Goal: Information Seeking & Learning: Learn about a topic

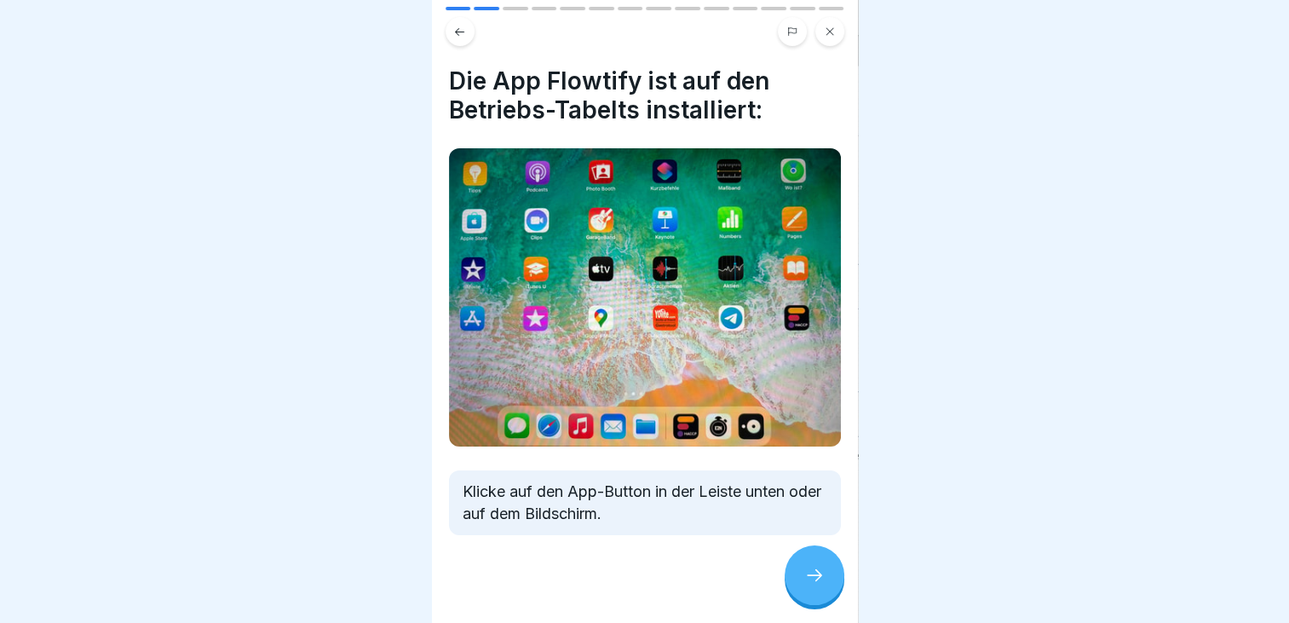
click at [811, 568] on icon at bounding box center [814, 575] width 20 height 20
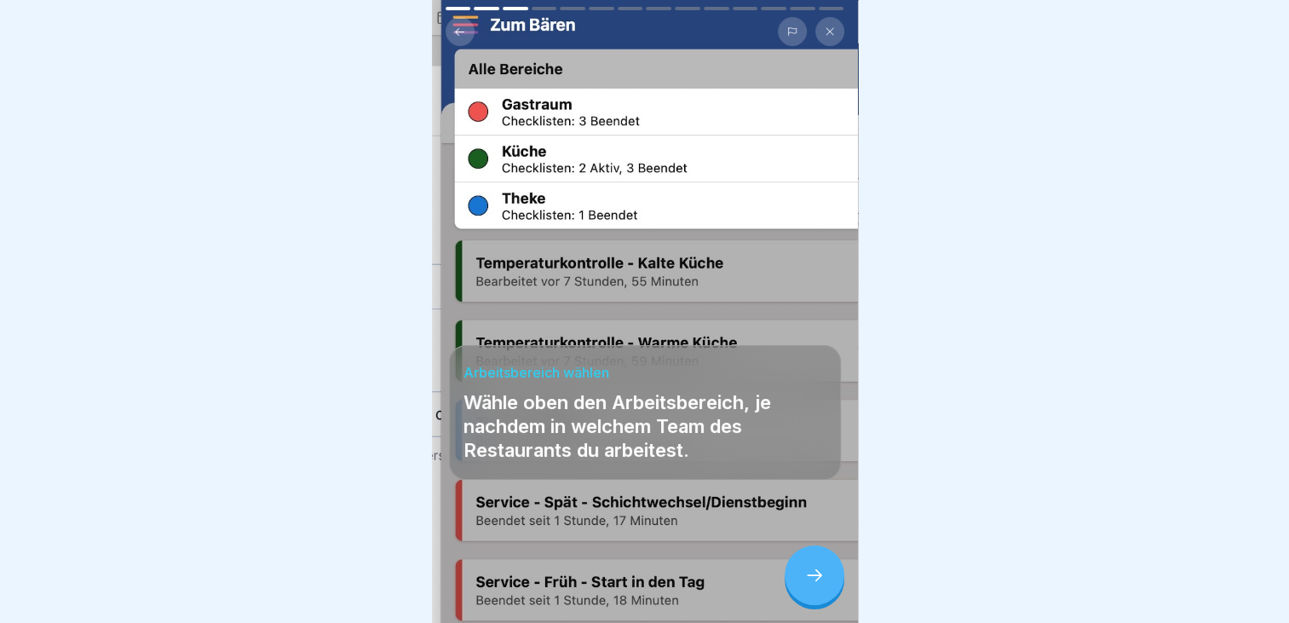
click at [811, 568] on icon at bounding box center [814, 575] width 20 height 20
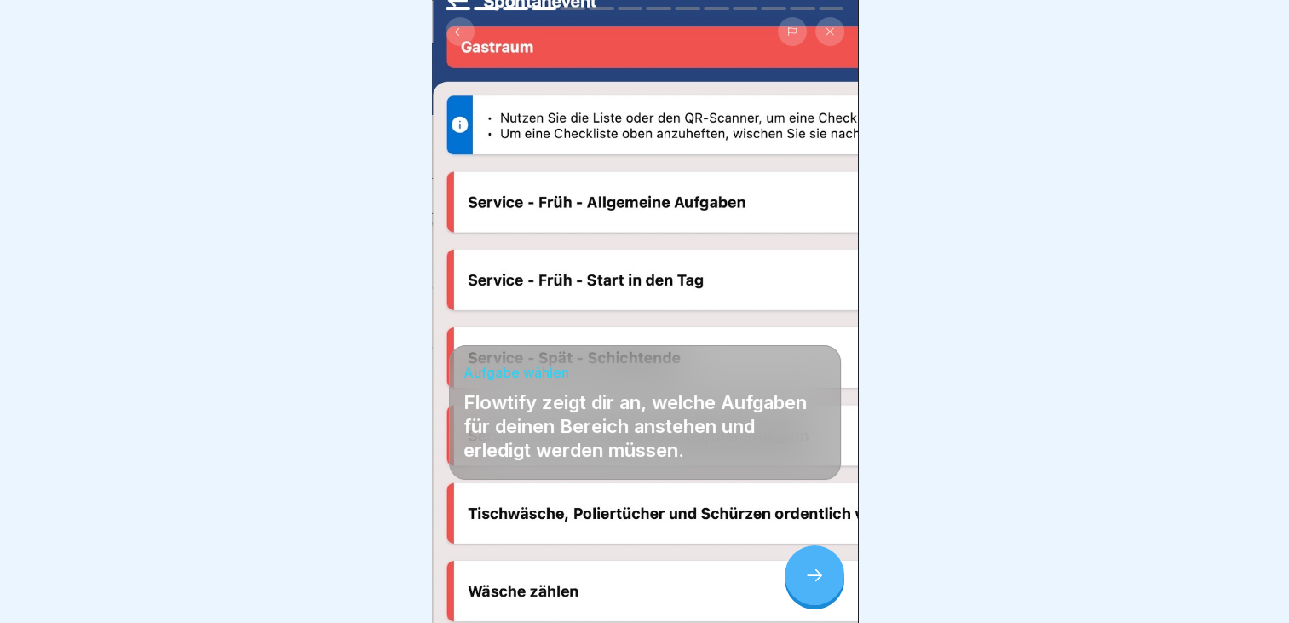
click at [811, 568] on icon at bounding box center [814, 575] width 20 height 20
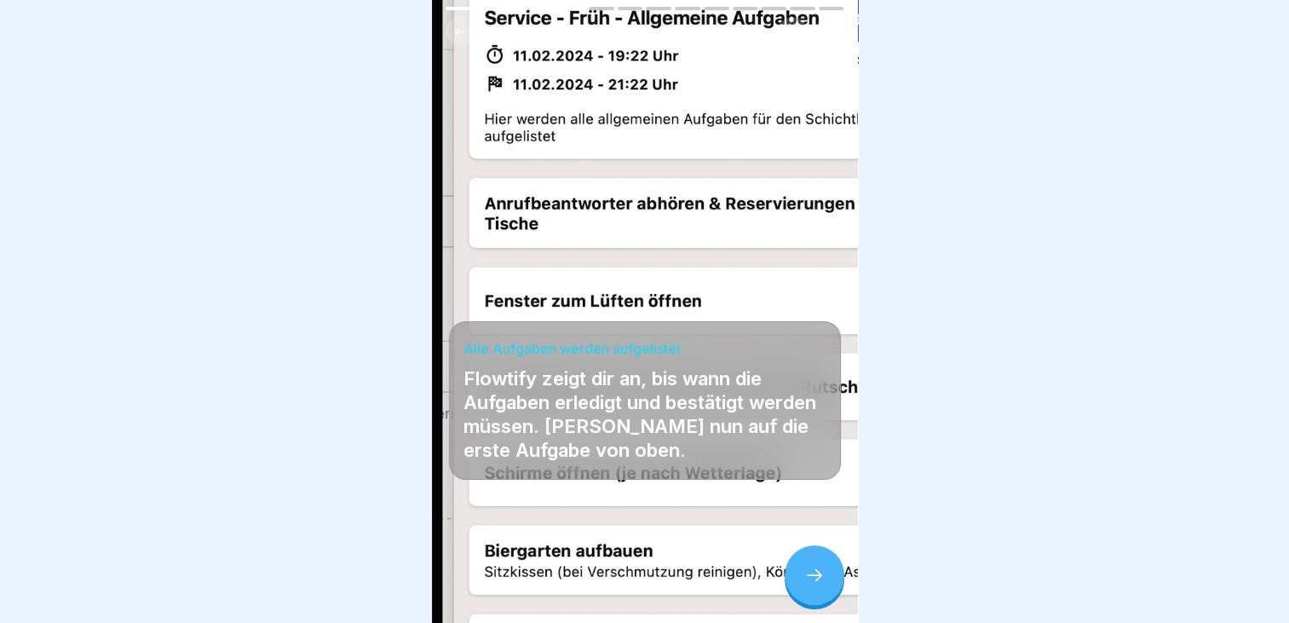
click at [811, 568] on icon at bounding box center [814, 575] width 20 height 20
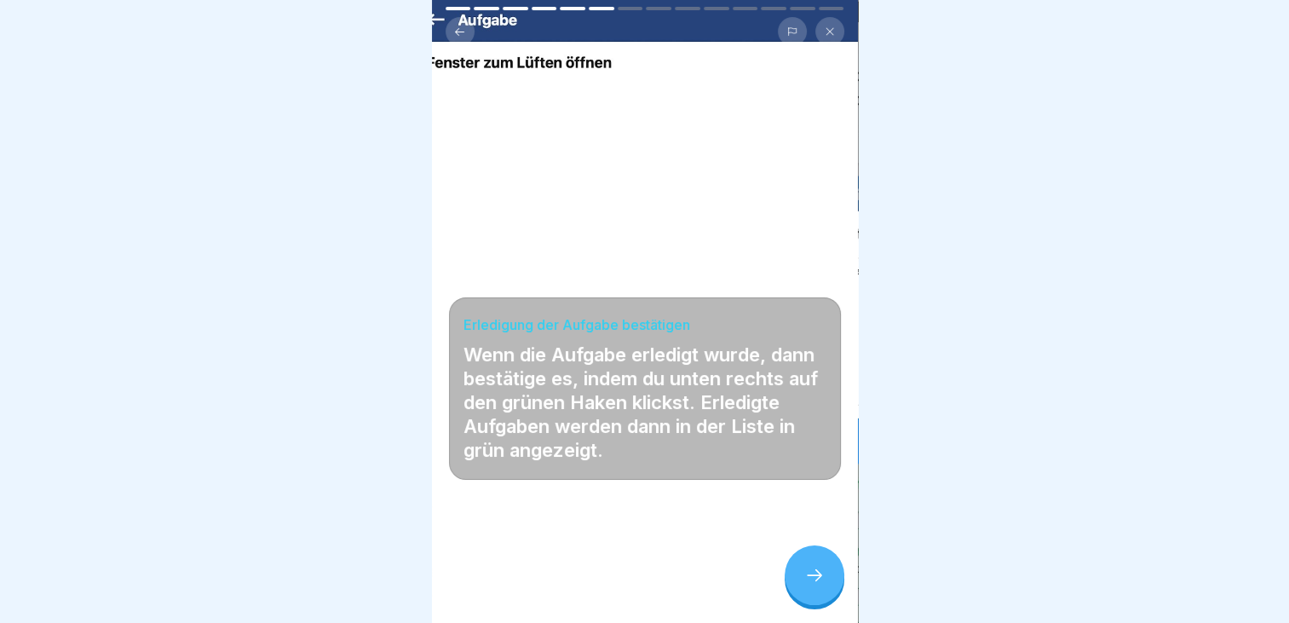
click at [811, 568] on icon at bounding box center [814, 575] width 20 height 20
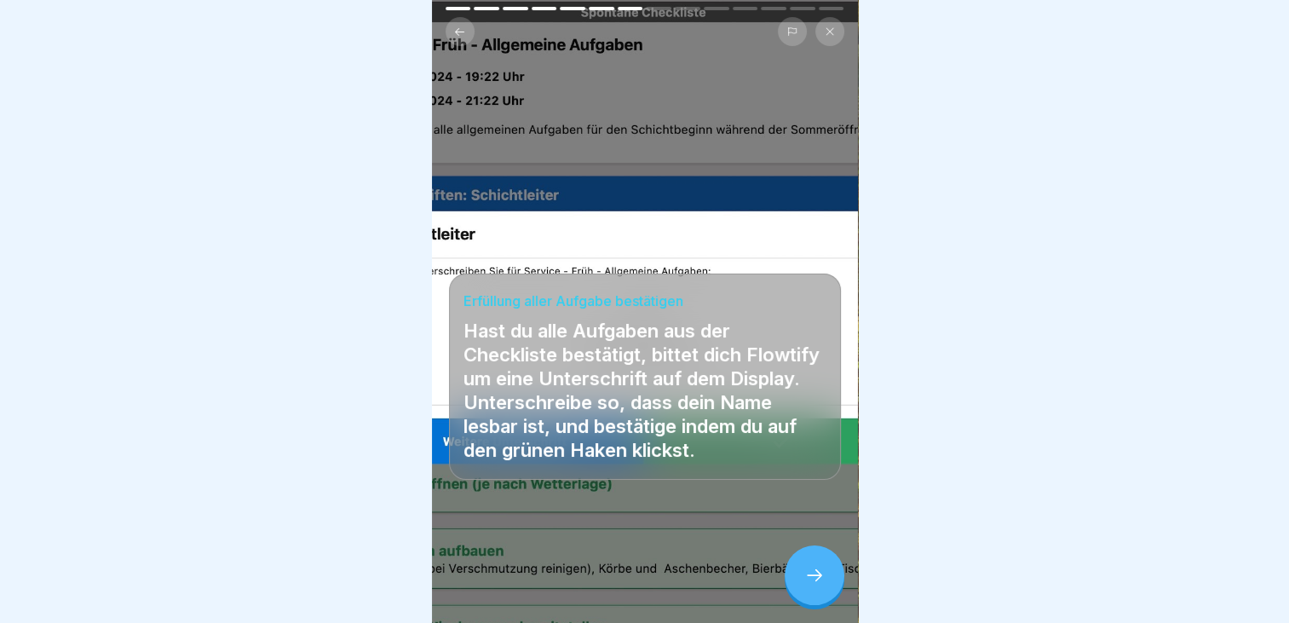
click at [811, 568] on icon at bounding box center [814, 575] width 20 height 20
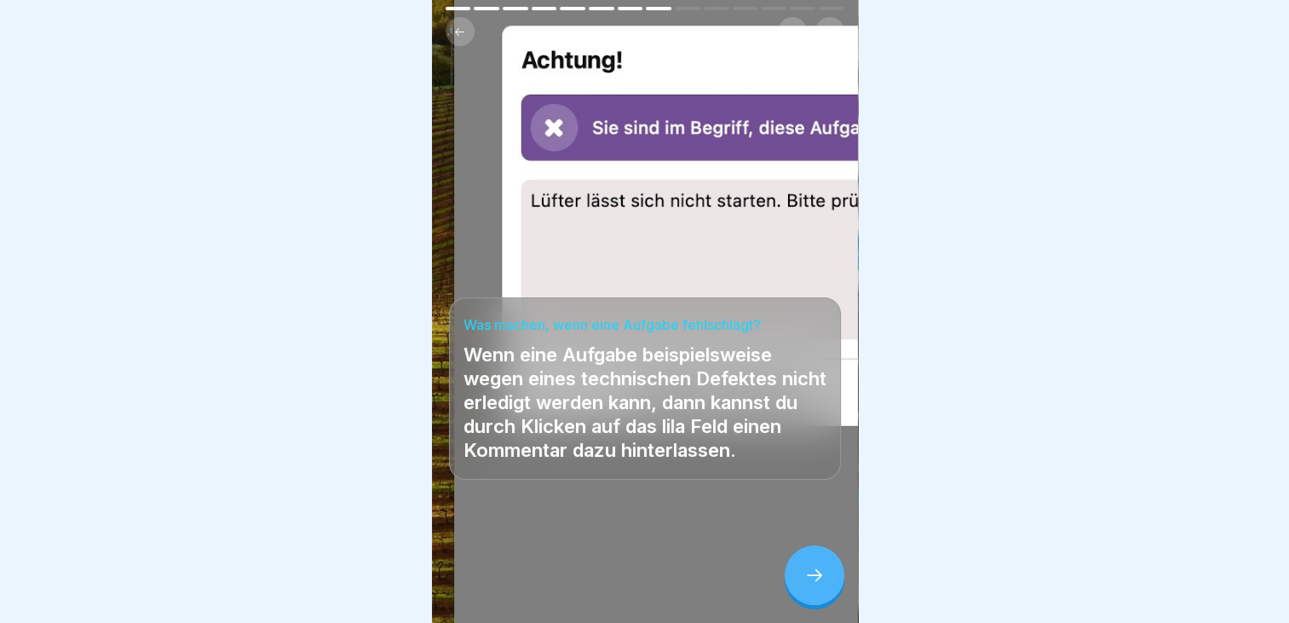
click at [811, 568] on icon at bounding box center [814, 575] width 20 height 20
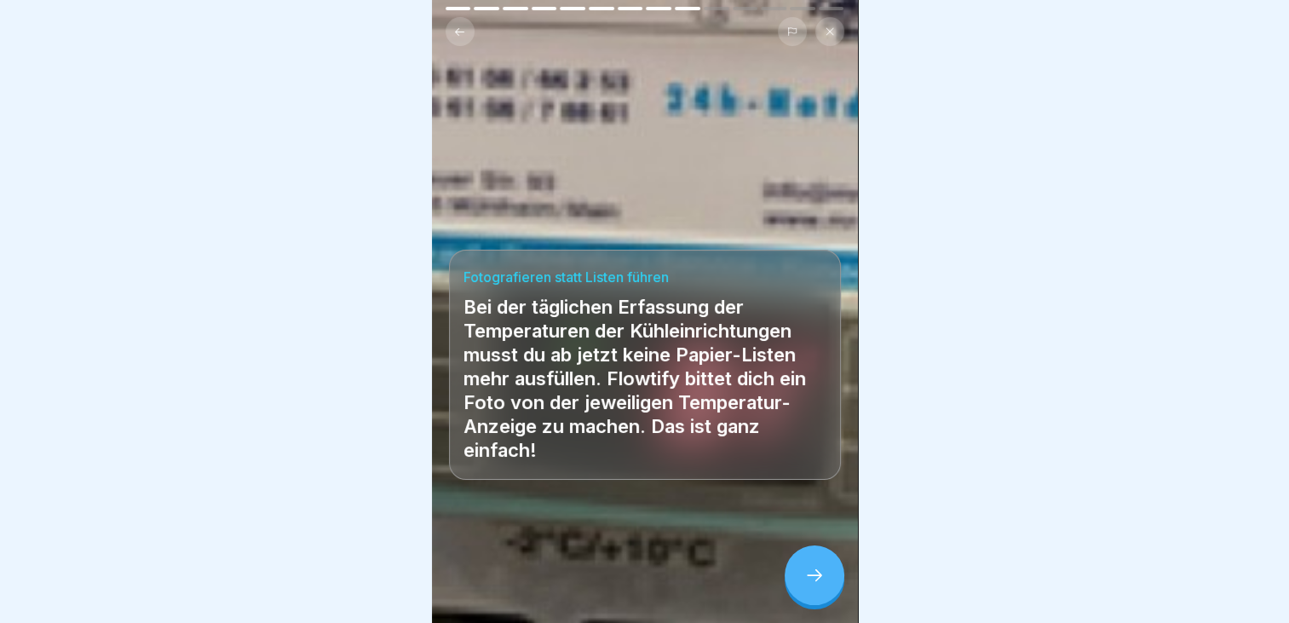
click at [811, 568] on icon at bounding box center [814, 575] width 20 height 20
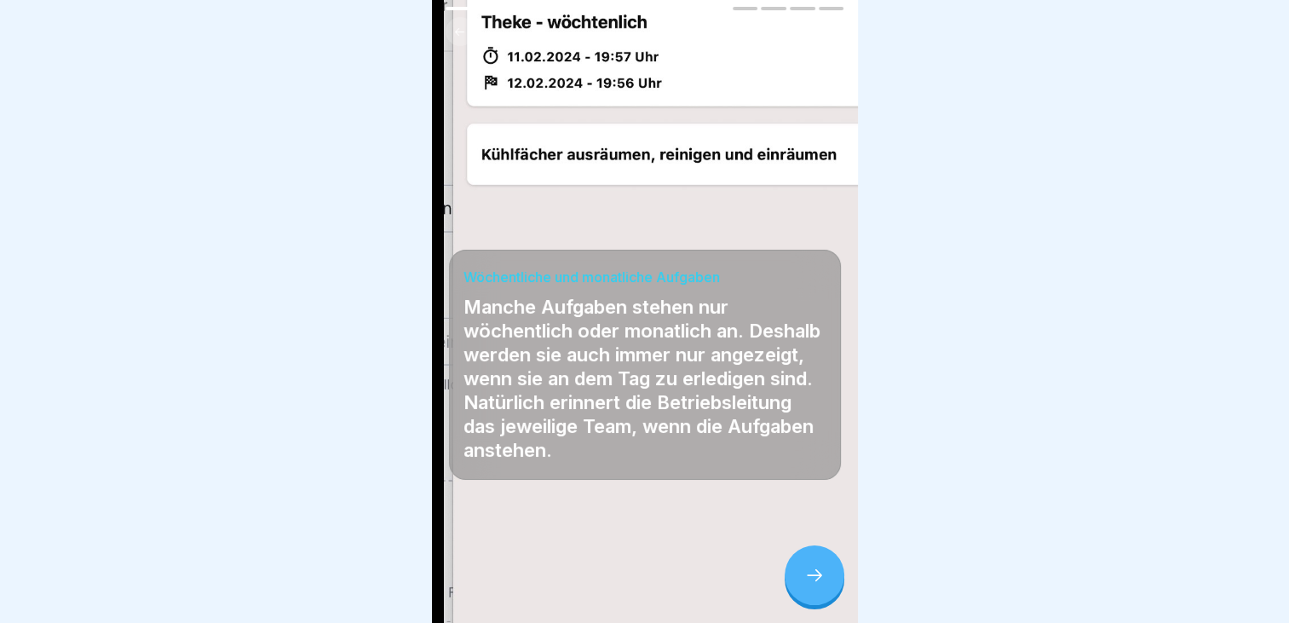
click at [811, 568] on icon at bounding box center [814, 575] width 20 height 20
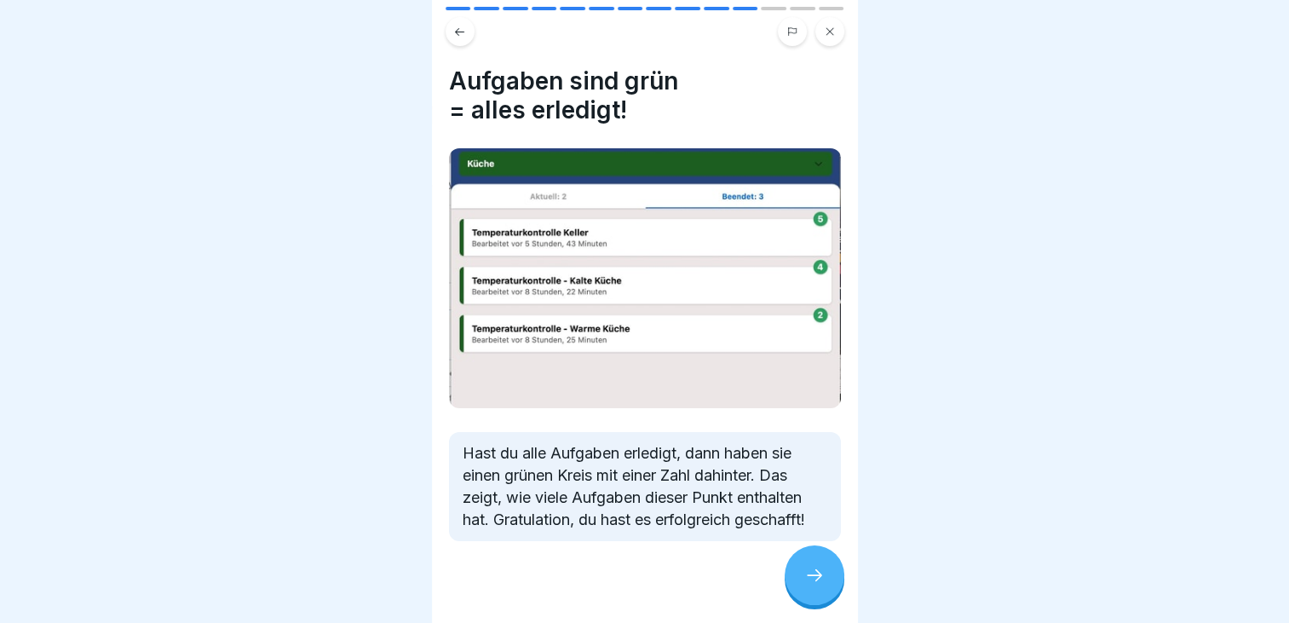
click at [811, 568] on icon at bounding box center [814, 575] width 20 height 20
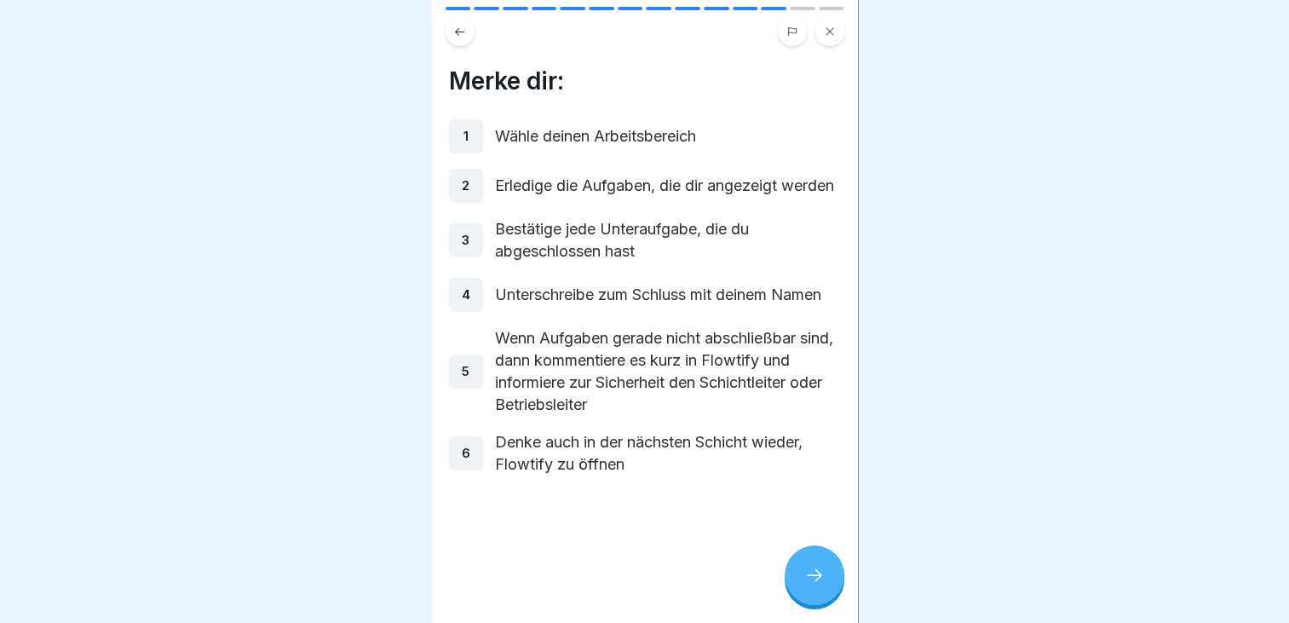
click at [811, 568] on icon at bounding box center [814, 575] width 20 height 20
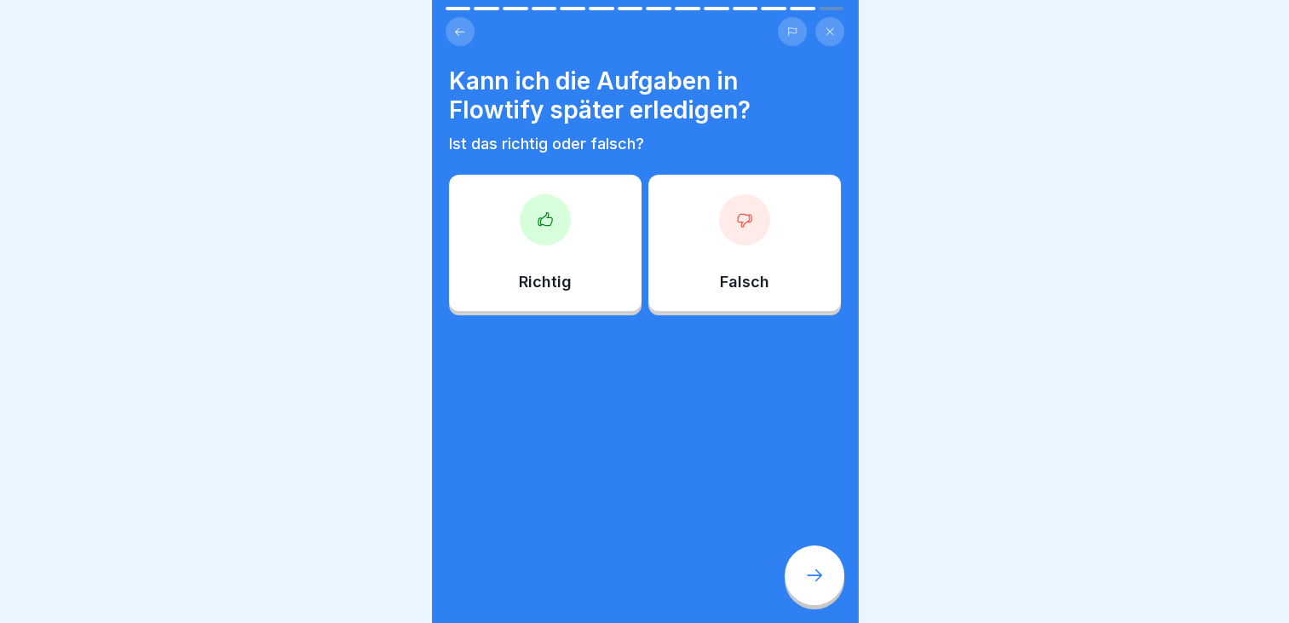
click at [741, 222] on div at bounding box center [744, 219] width 51 height 51
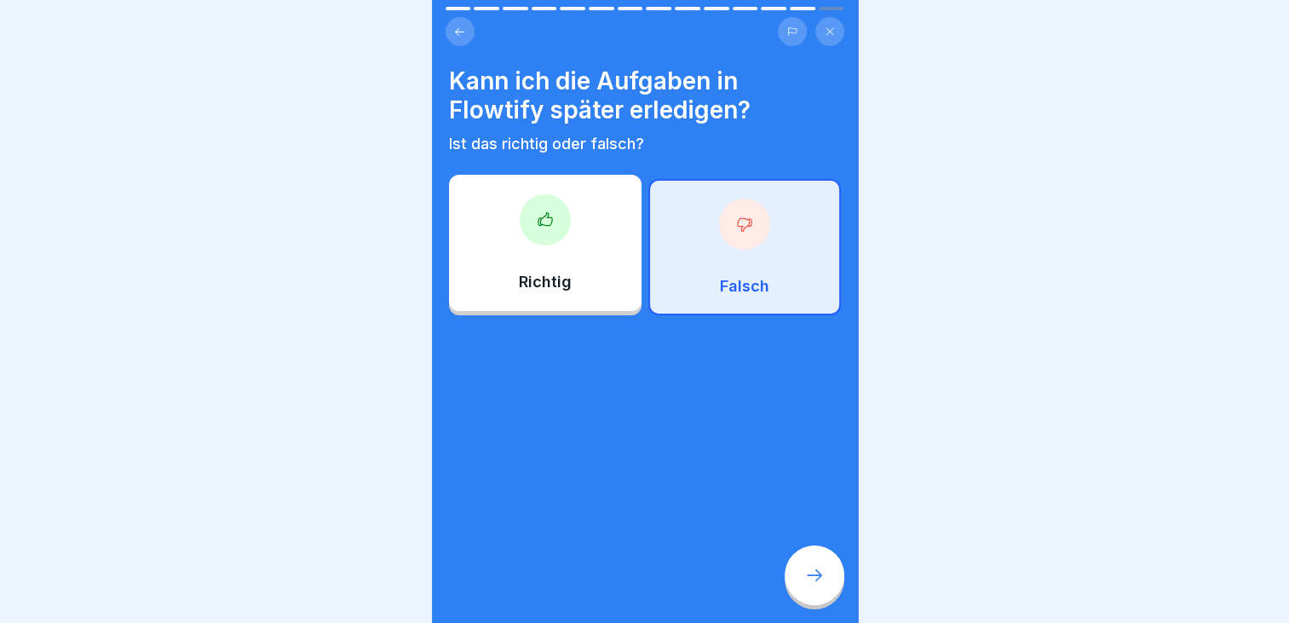
click at [804, 561] on div at bounding box center [815, 575] width 60 height 60
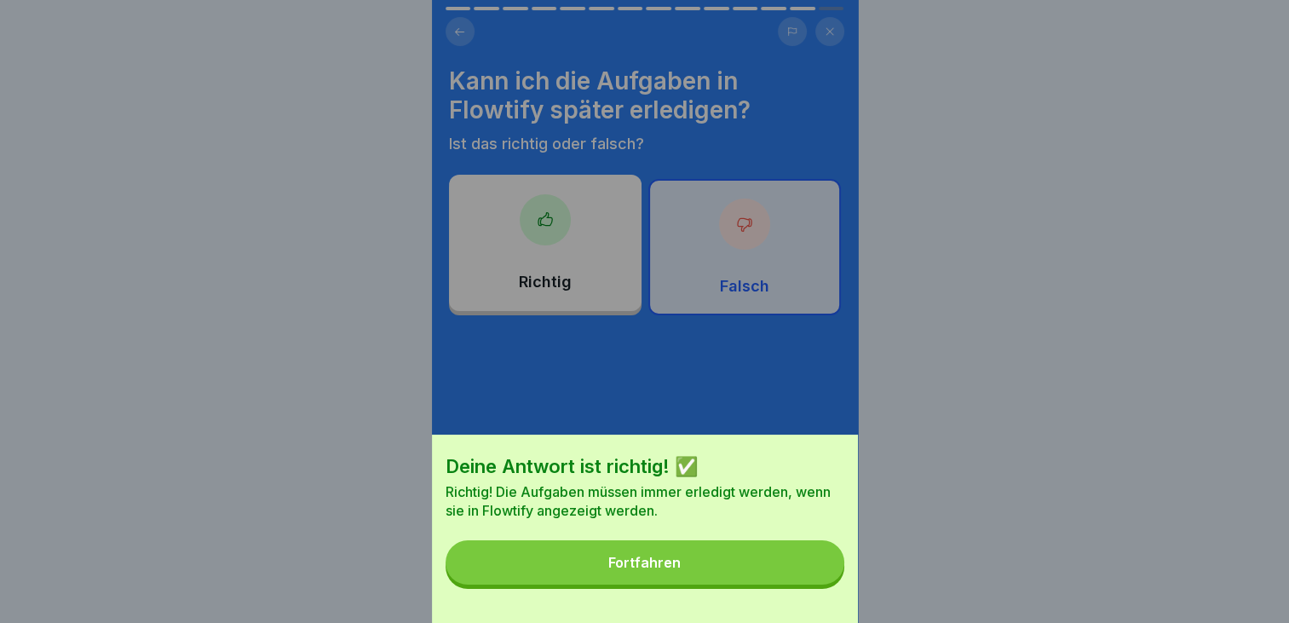
click at [658, 570] on div "Fortfahren" at bounding box center [644, 562] width 72 height 15
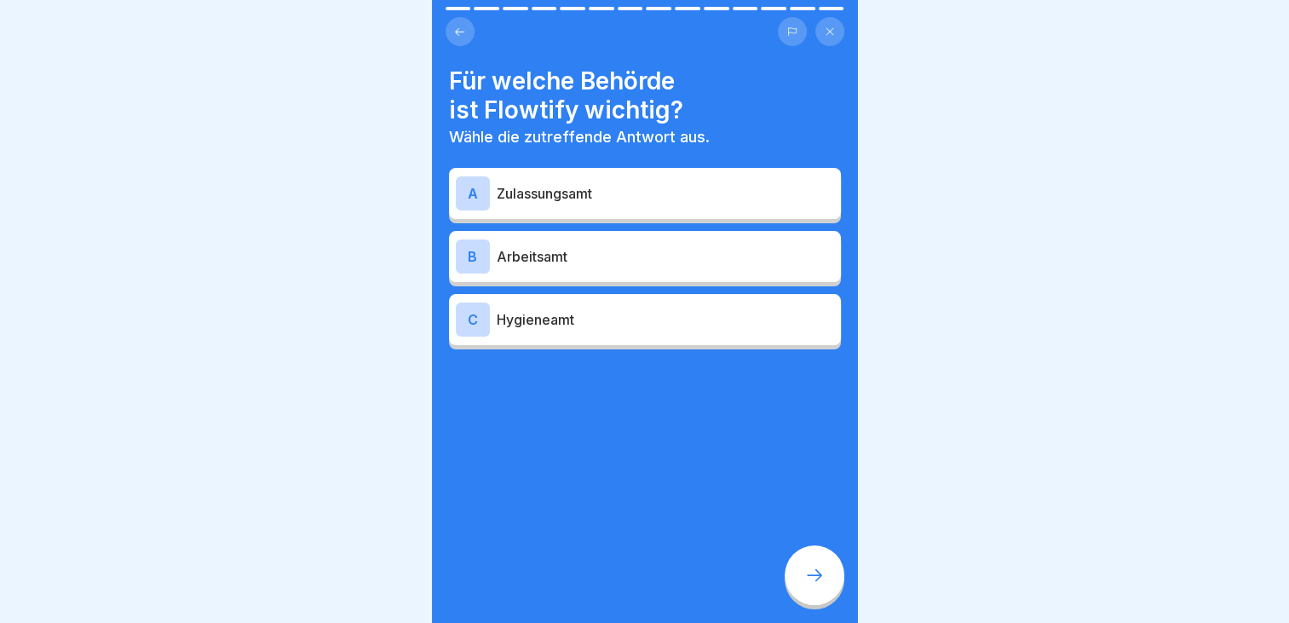
click at [586, 309] on p "Hygieneamt" at bounding box center [665, 319] width 337 height 20
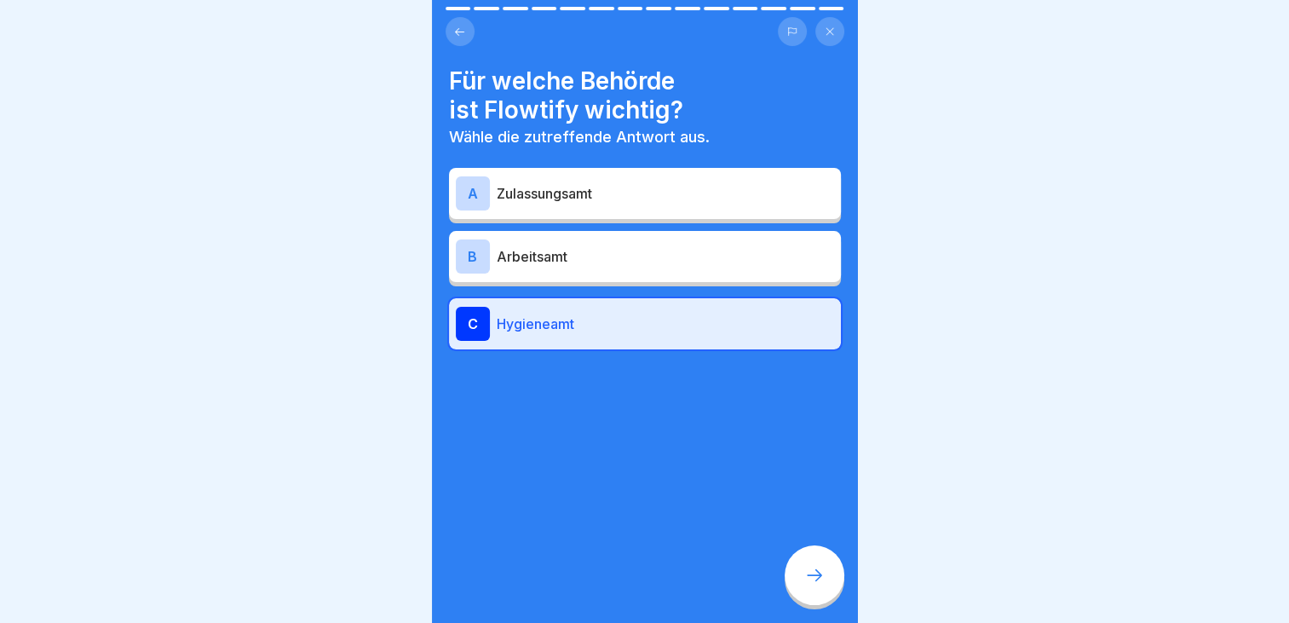
click at [816, 569] on icon at bounding box center [814, 575] width 20 height 20
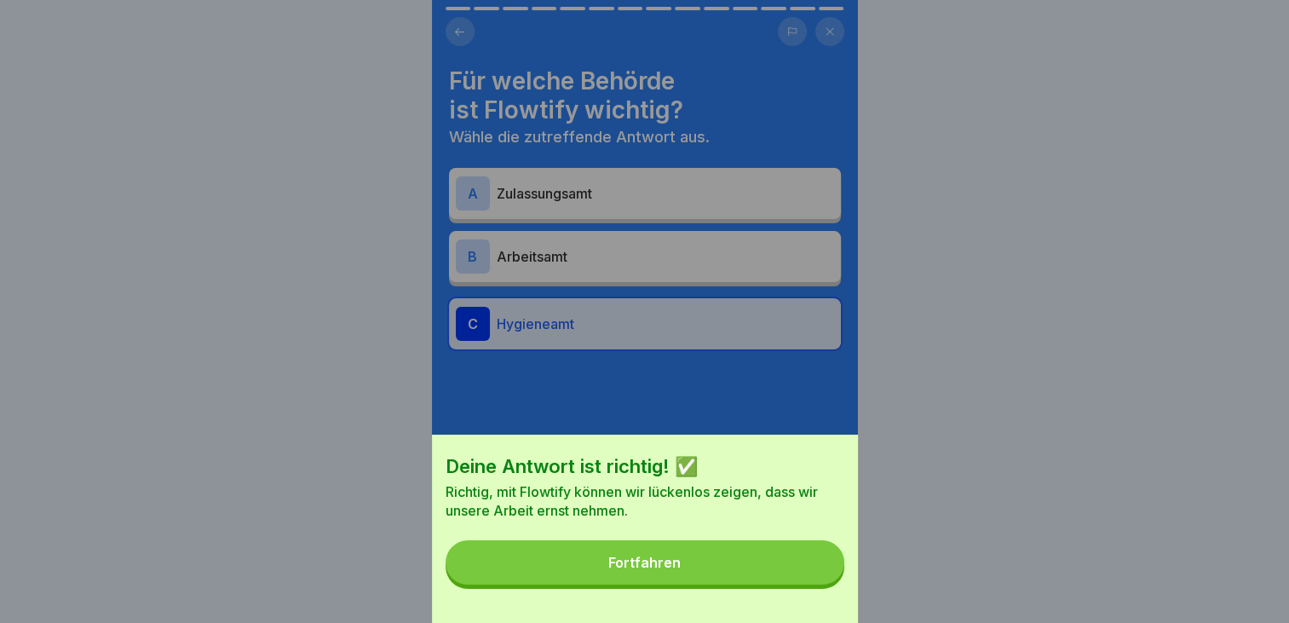
click at [729, 576] on button "Fortfahren" at bounding box center [645, 562] width 399 height 44
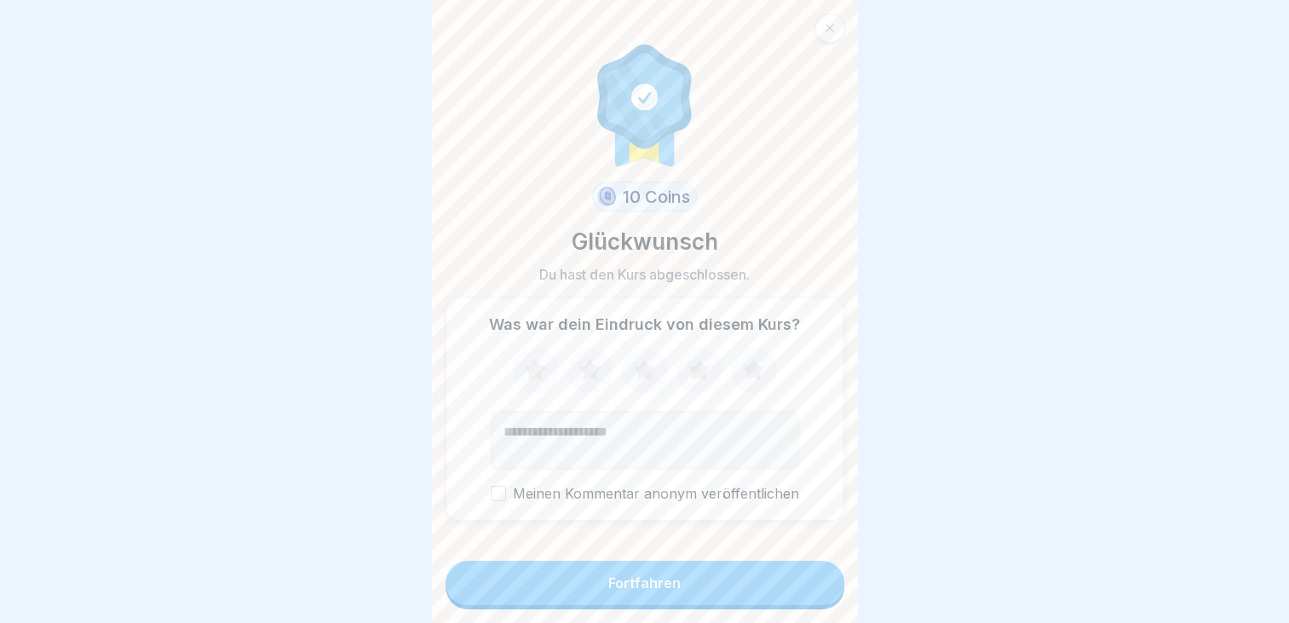
click at [729, 576] on button "Fortfahren" at bounding box center [645, 583] width 399 height 44
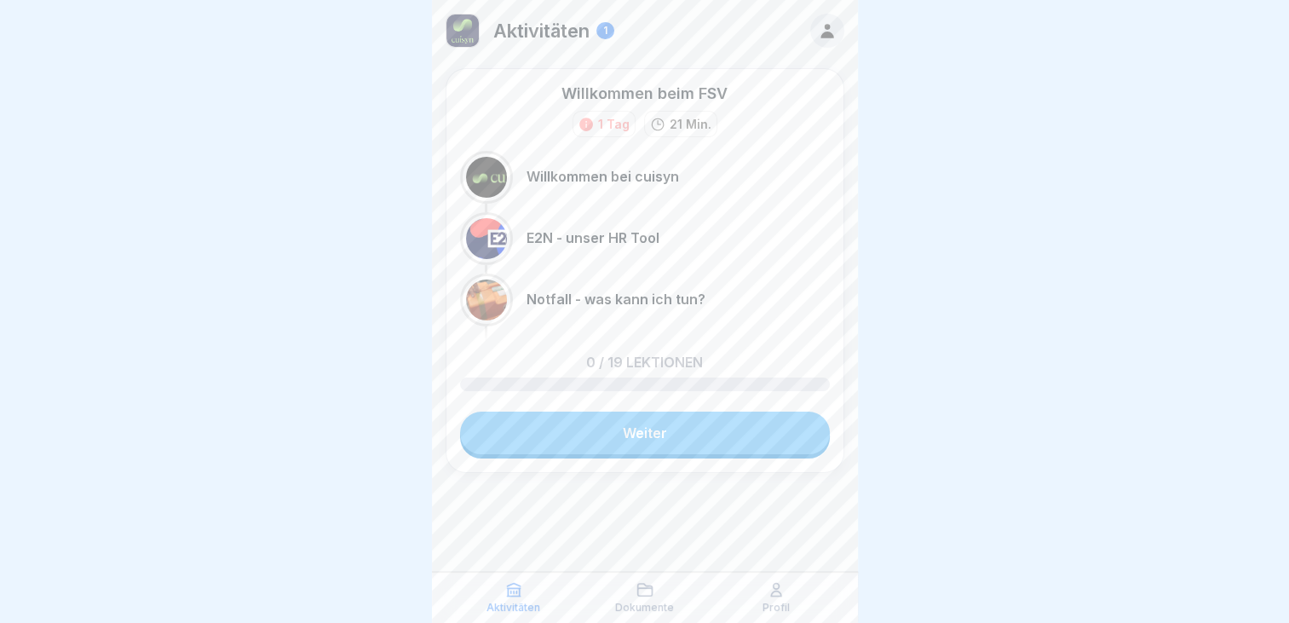
click at [602, 240] on p "E2N - unser HR Tool" at bounding box center [593, 238] width 133 height 16
click at [478, 230] on div at bounding box center [486, 238] width 41 height 41
click at [623, 434] on link "Weiter" at bounding box center [645, 433] width 370 height 43
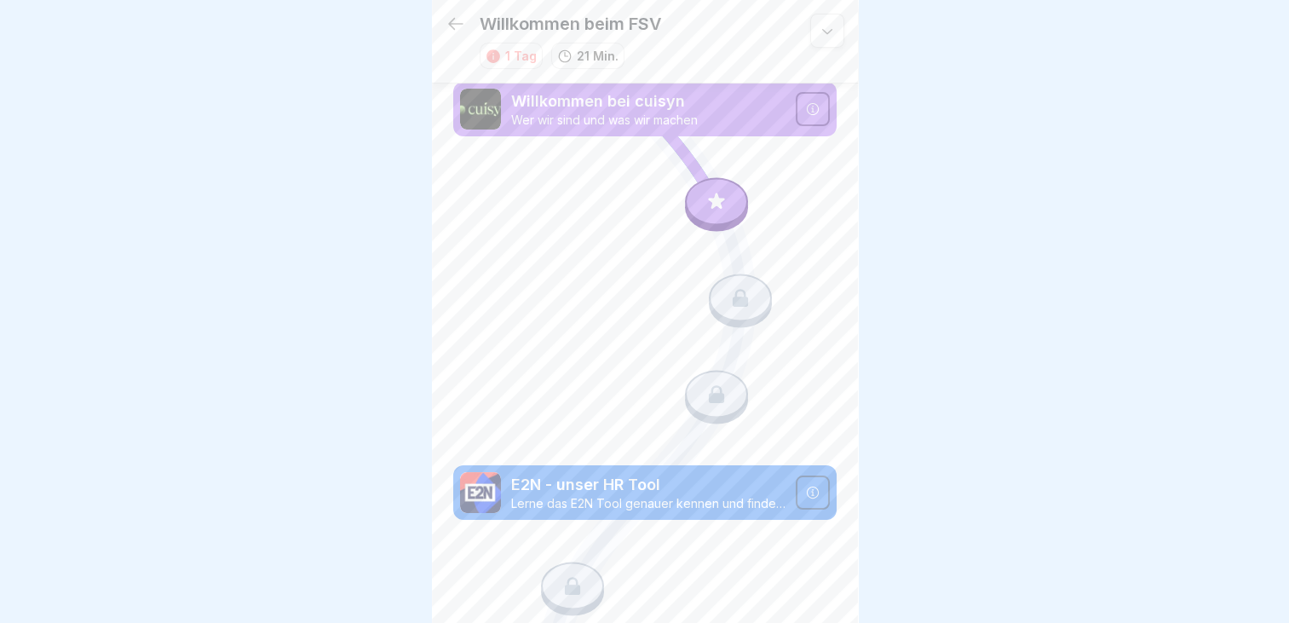
click at [726, 481] on p "E2N - unser HR Tool" at bounding box center [648, 485] width 274 height 22
click at [639, 95] on p "Willkommen bei cuisyn" at bounding box center [648, 101] width 274 height 22
click at [806, 486] on icon at bounding box center [813, 493] width 14 height 14
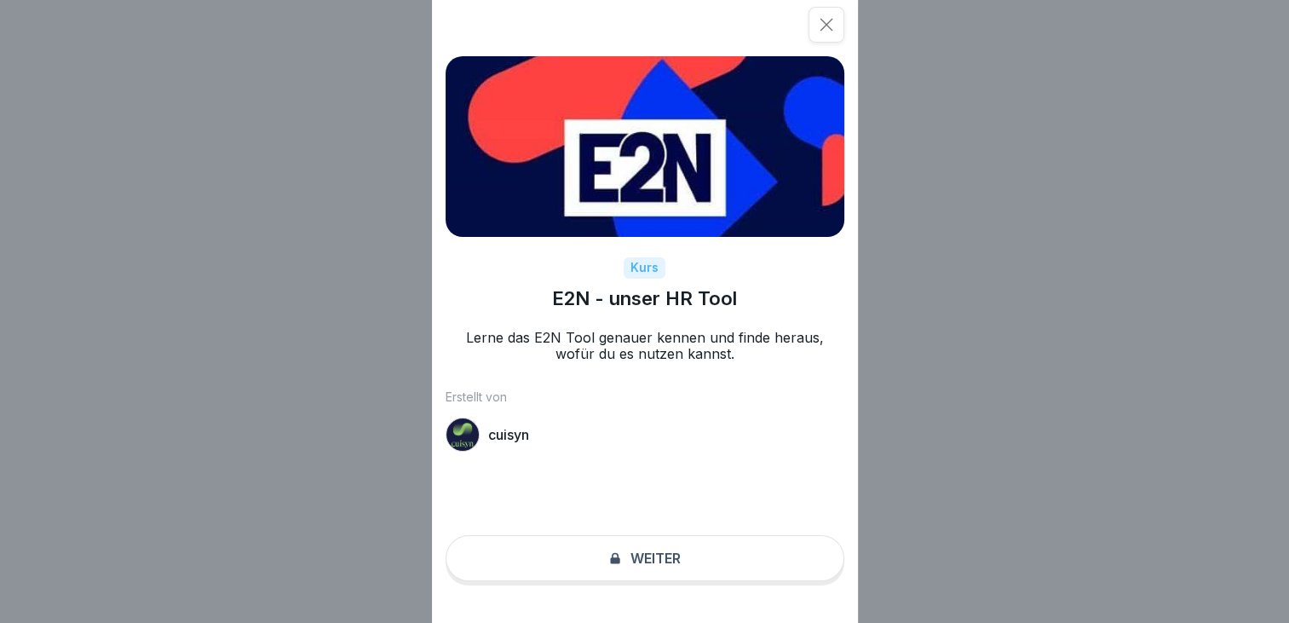
click at [667, 582] on div "Kurs E2N - unser HR Tool Lerne das E2N Tool genauer kennen und finde heraus, wo…" at bounding box center [645, 311] width 426 height 623
click at [650, 264] on div "Kurs" at bounding box center [645, 267] width 42 height 21
click at [648, 143] on div at bounding box center [645, 146] width 399 height 181
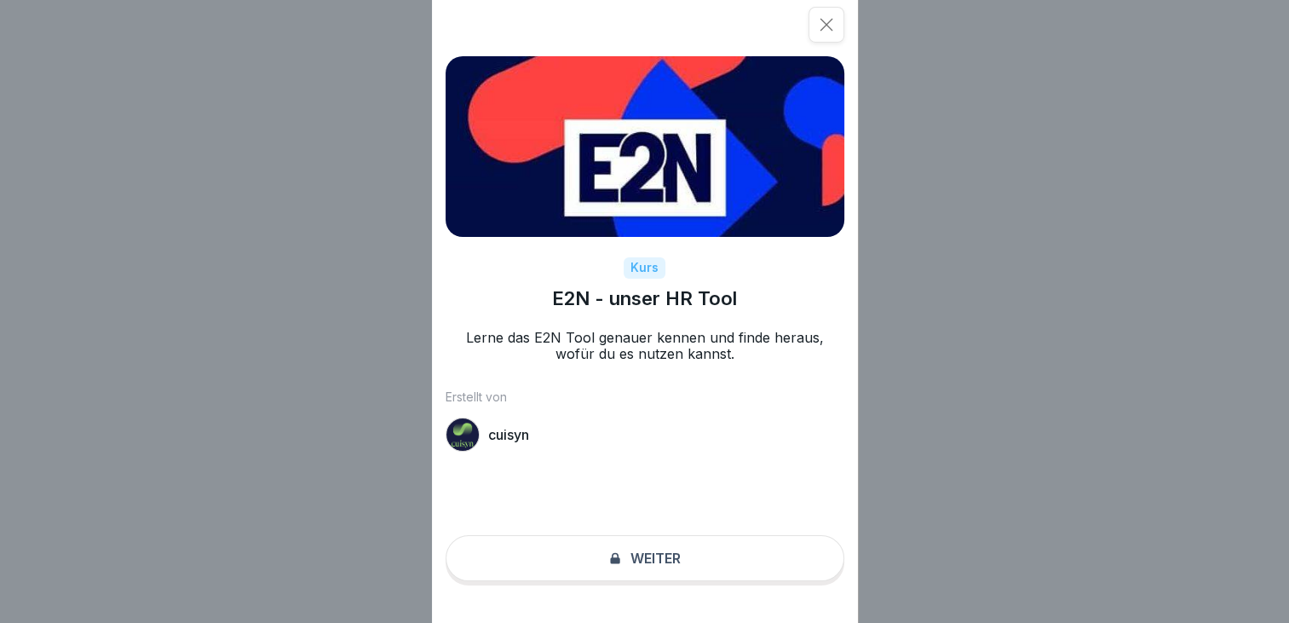
click at [664, 571] on div "Kurs E2N - unser HR Tool Lerne das E2N Tool genauer kennen und finde heraus, wo…" at bounding box center [645, 311] width 426 height 623
drag, startPoint x: 664, startPoint y: 571, endPoint x: 699, endPoint y: 516, distance: 64.8
drag, startPoint x: 699, startPoint y: 516, endPoint x: 421, endPoint y: 535, distance: 278.4
click at [421, 535] on div "Kurs E2N - unser HR Tool Lerne das E2N Tool genauer kennen und finde heraus, wo…" at bounding box center [644, 311] width 1289 height 623
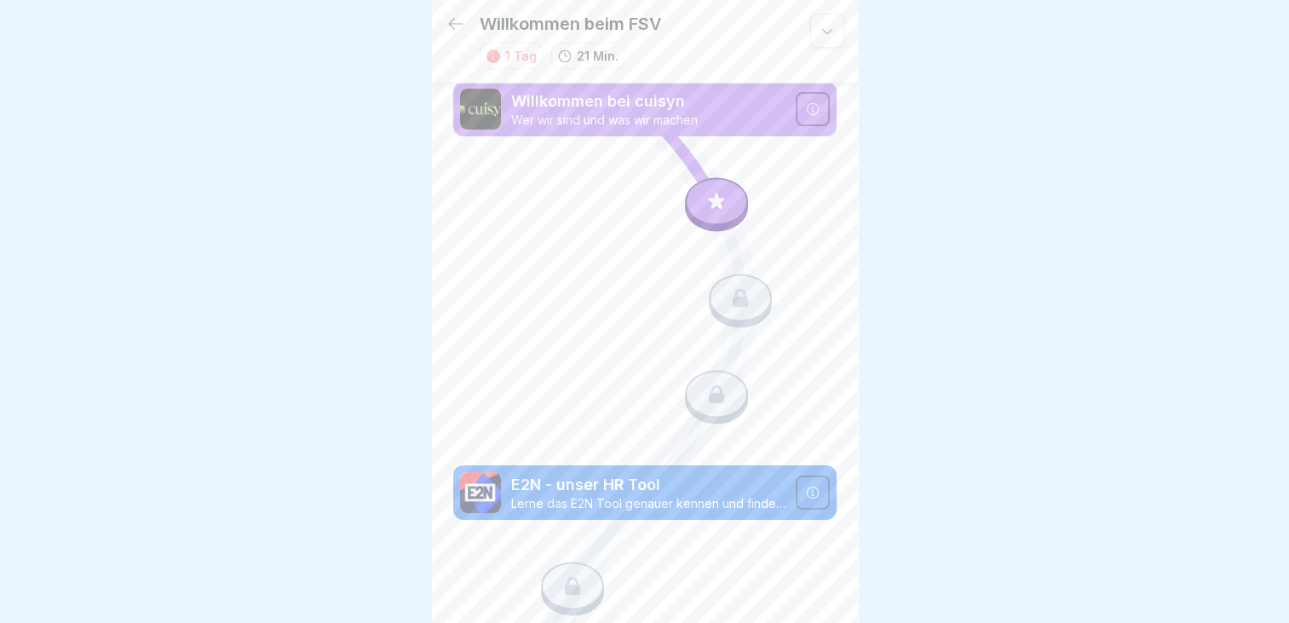
click at [586, 474] on p "E2N - unser HR Tool" at bounding box center [648, 485] width 274 height 22
click at [796, 475] on div at bounding box center [813, 492] width 34 height 34
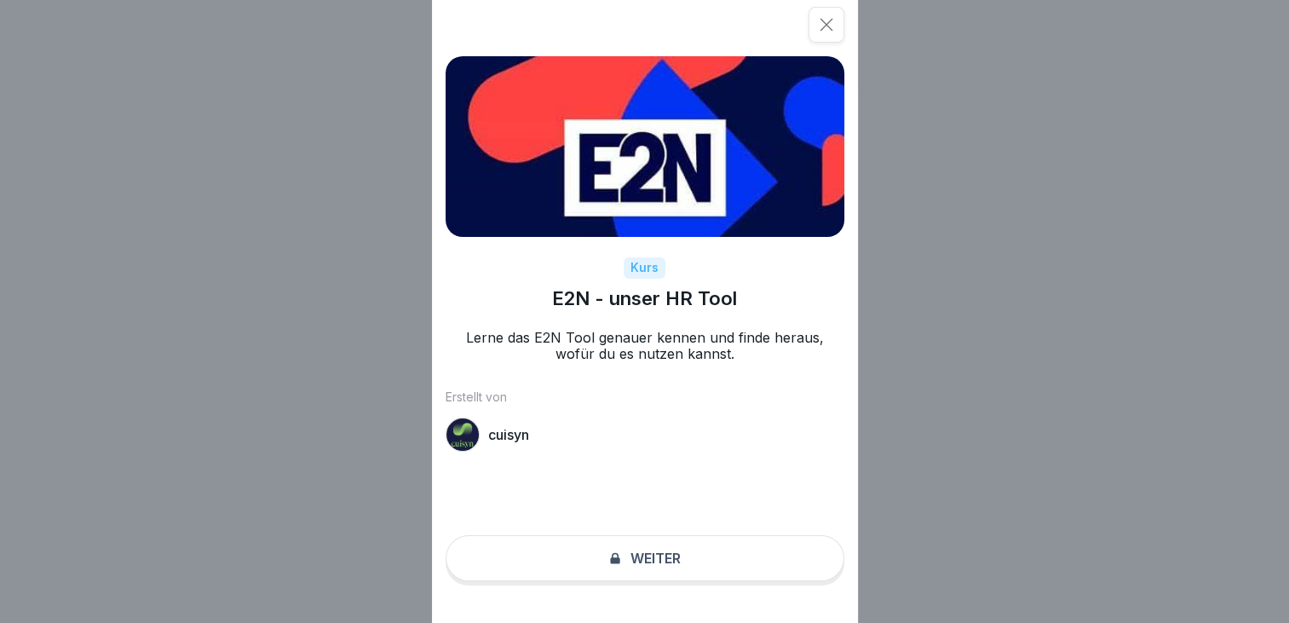
click at [791, 462] on div "Kurs E2N - unser HR Tool Lerne das E2N Tool genauer kennen und finde heraus, wo…" at bounding box center [645, 311] width 426 height 623
click at [630, 574] on div "Kurs E2N - unser HR Tool Lerne das E2N Tool genauer kennen und finde heraus, wo…" at bounding box center [645, 311] width 426 height 623
click at [832, 25] on icon at bounding box center [826, 25] width 13 height 13
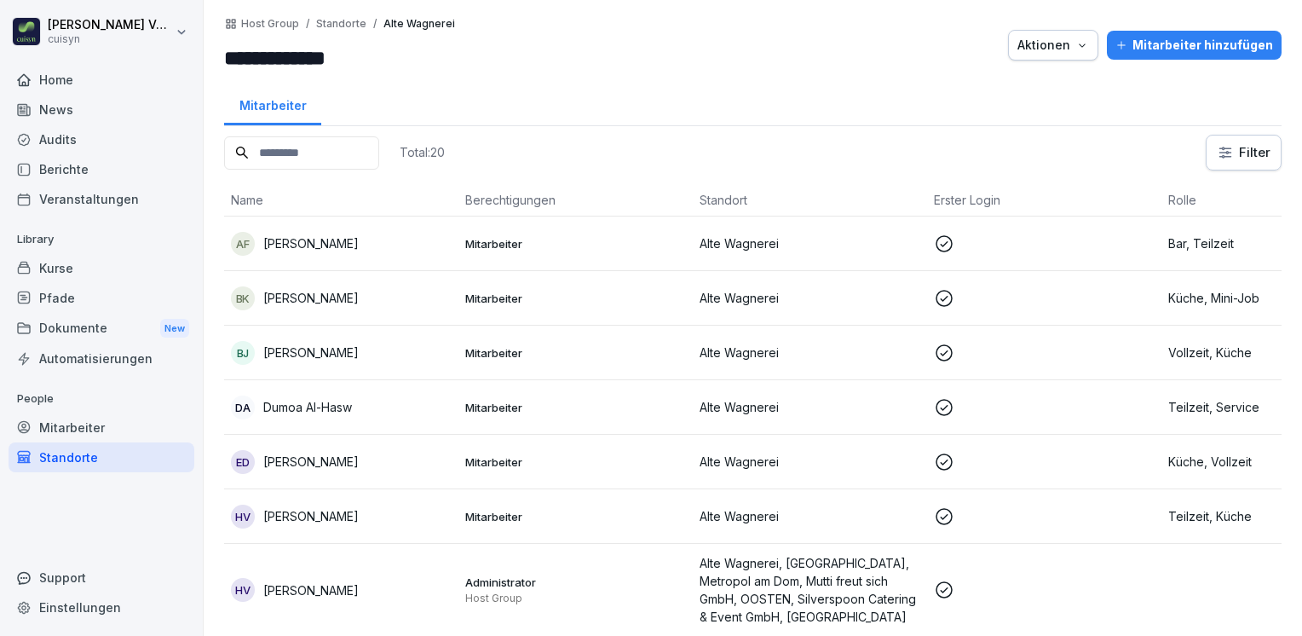
click at [61, 265] on div "Kurse" at bounding box center [102, 268] width 186 height 30
click at [30, 261] on icon at bounding box center [24, 268] width 14 height 14
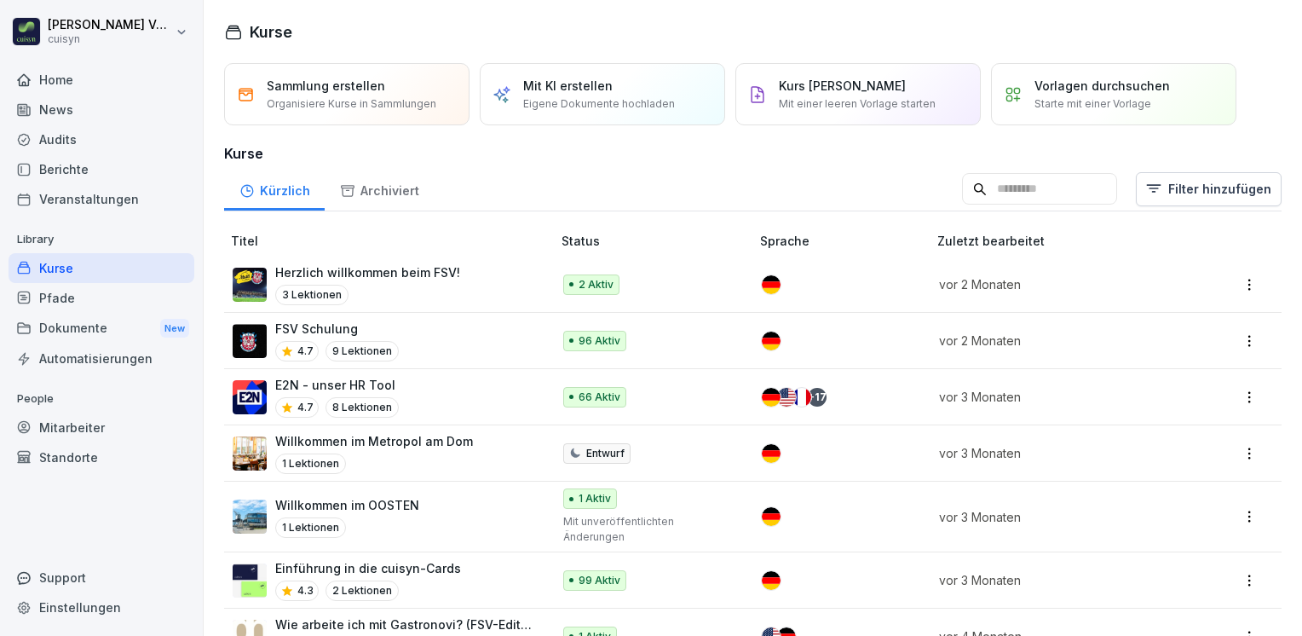
click at [347, 379] on p "E2N - unser HR Tool" at bounding box center [337, 385] width 124 height 18
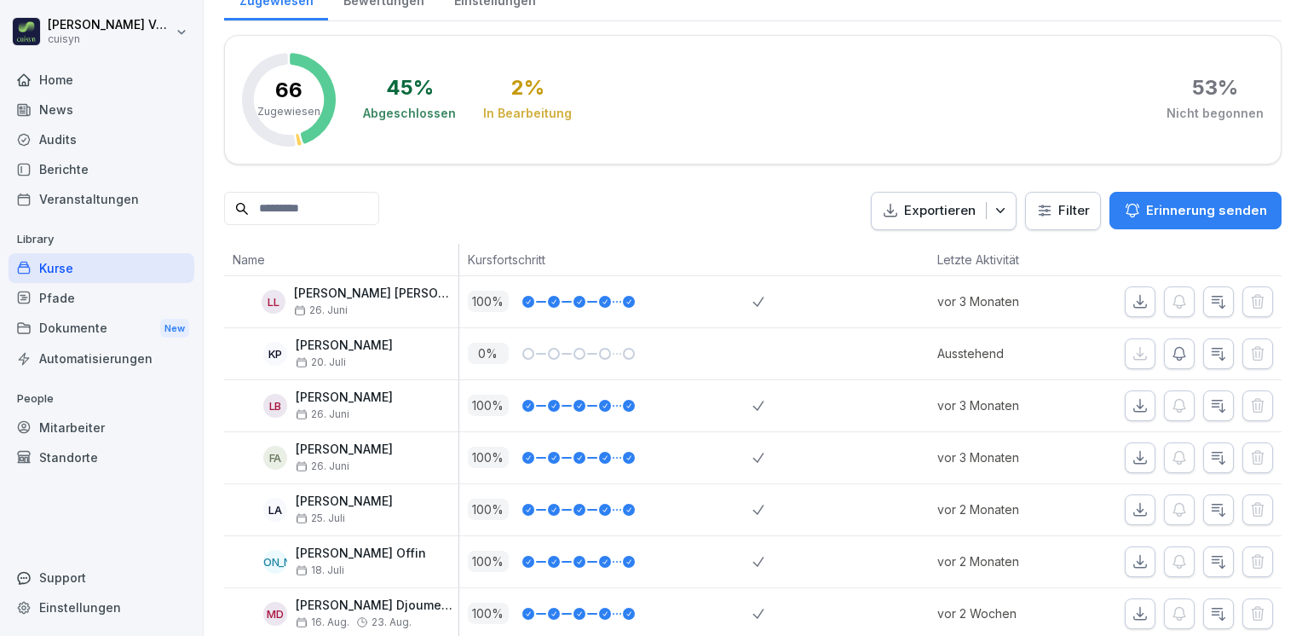
scroll to position [300, 0]
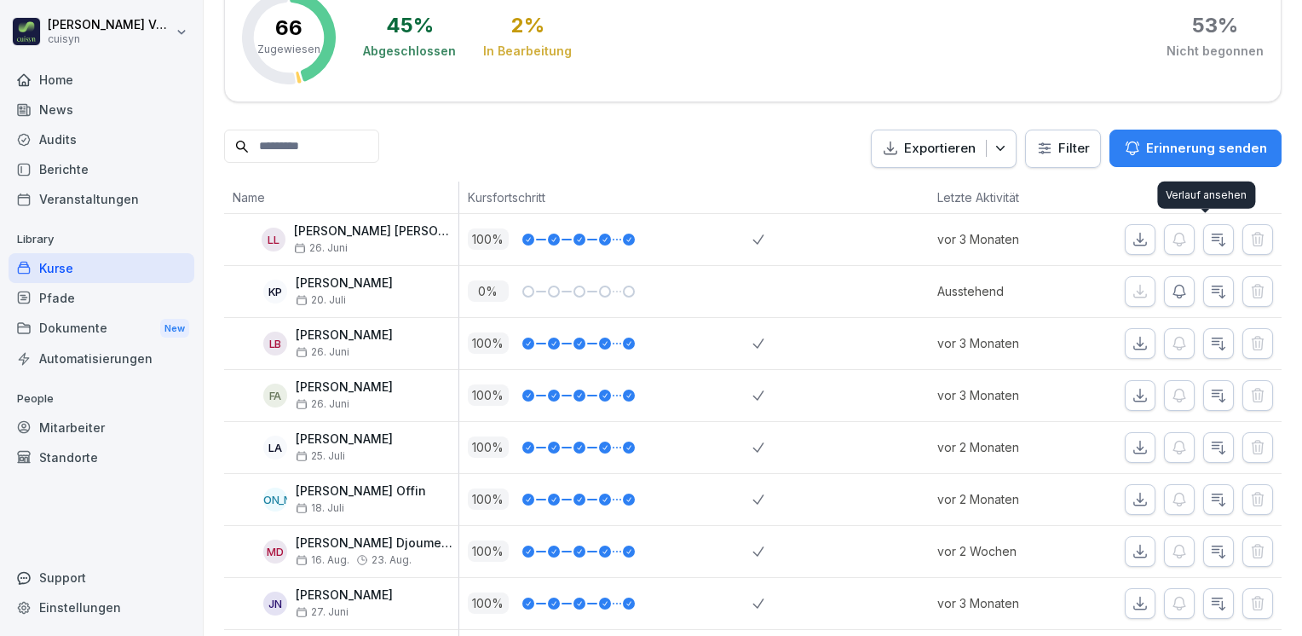
click at [1210, 233] on icon "button" at bounding box center [1218, 239] width 17 height 17
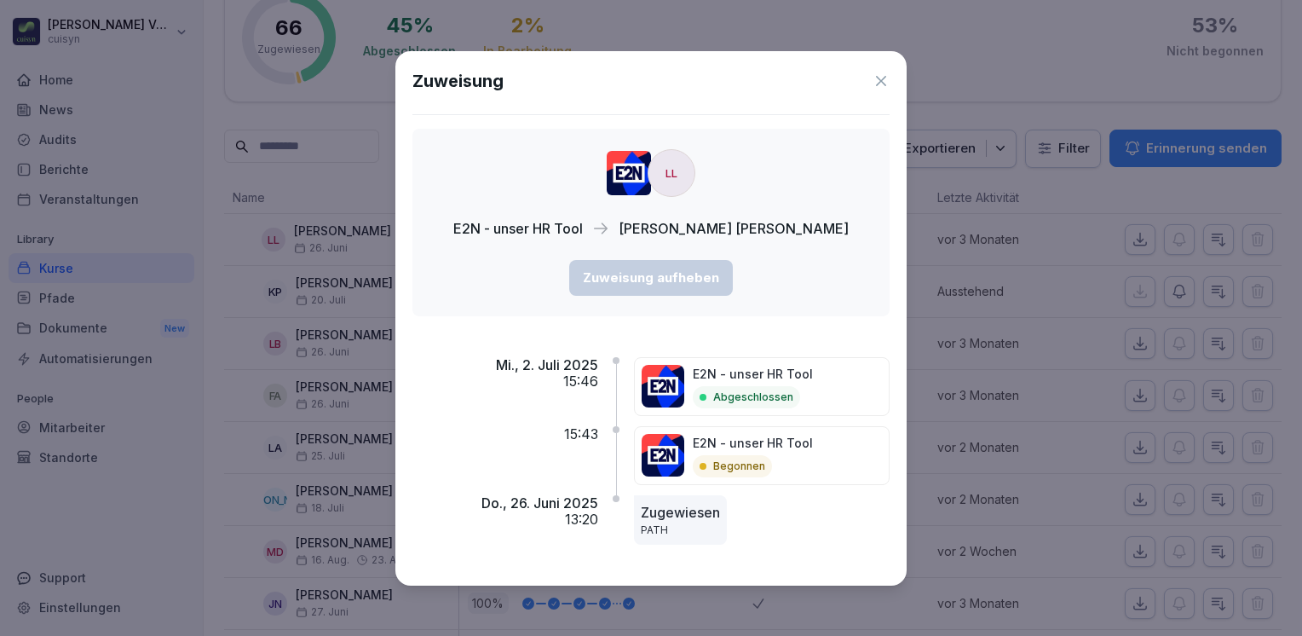
click at [656, 464] on img at bounding box center [663, 455] width 43 height 43
click at [884, 78] on icon at bounding box center [881, 81] width 10 height 10
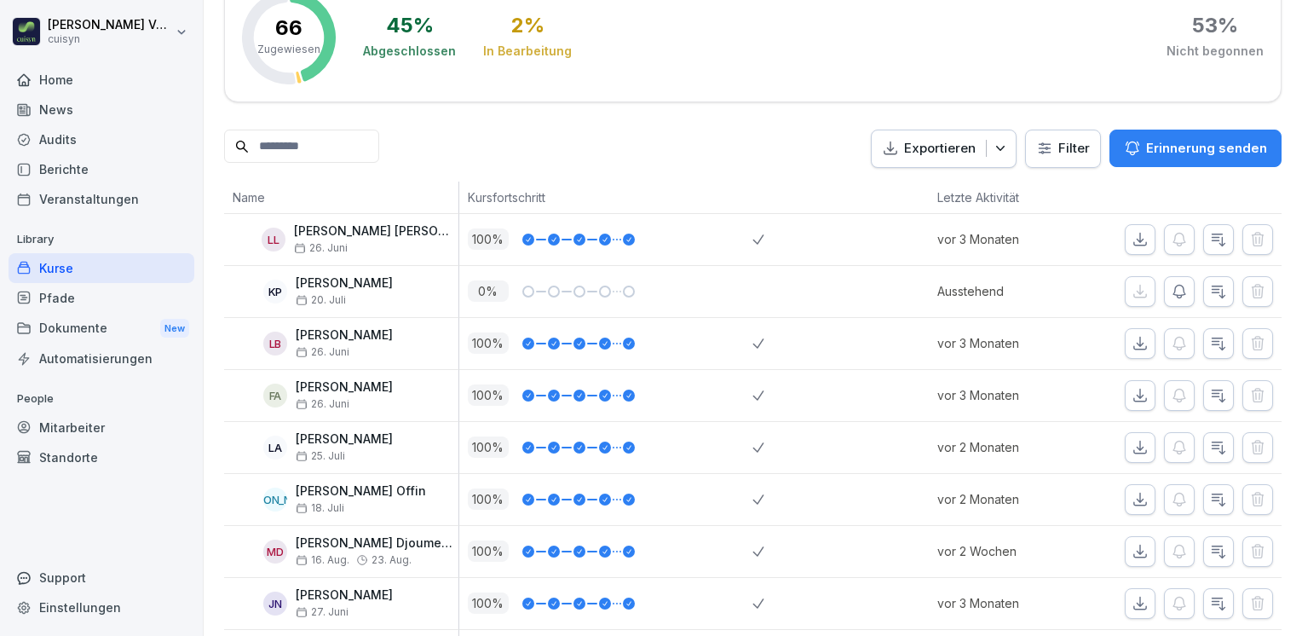
scroll to position [0, 0]
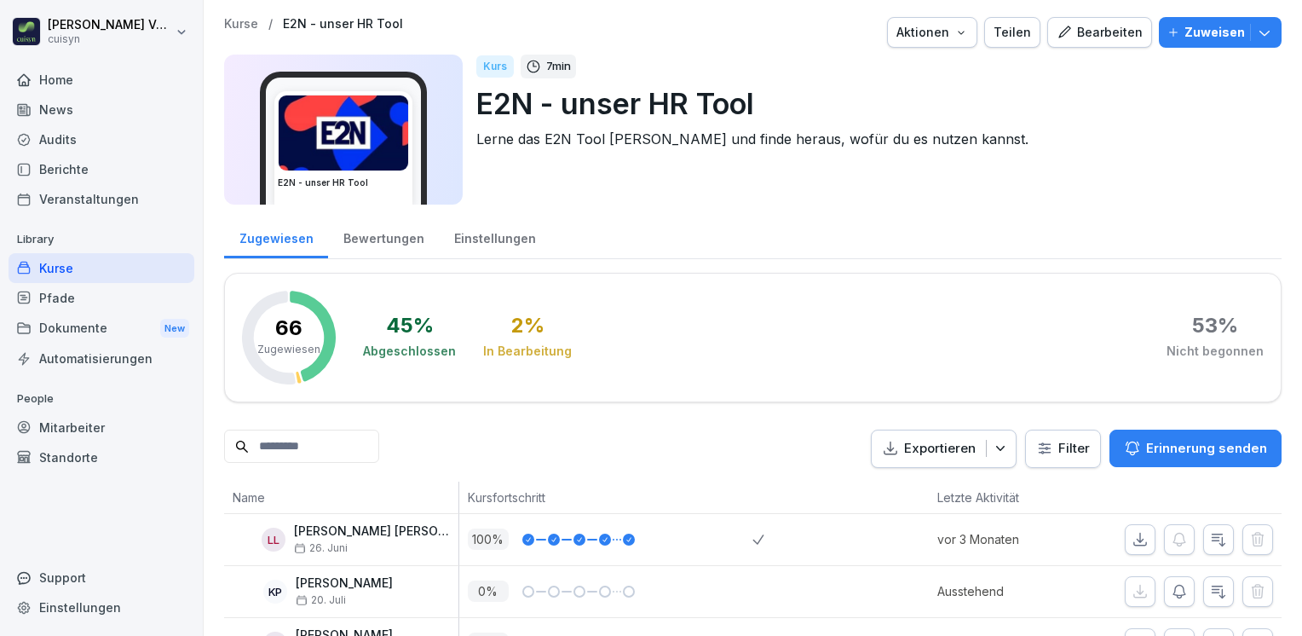
click at [56, 432] on div "Mitarbeiter" at bounding box center [102, 427] width 186 height 30
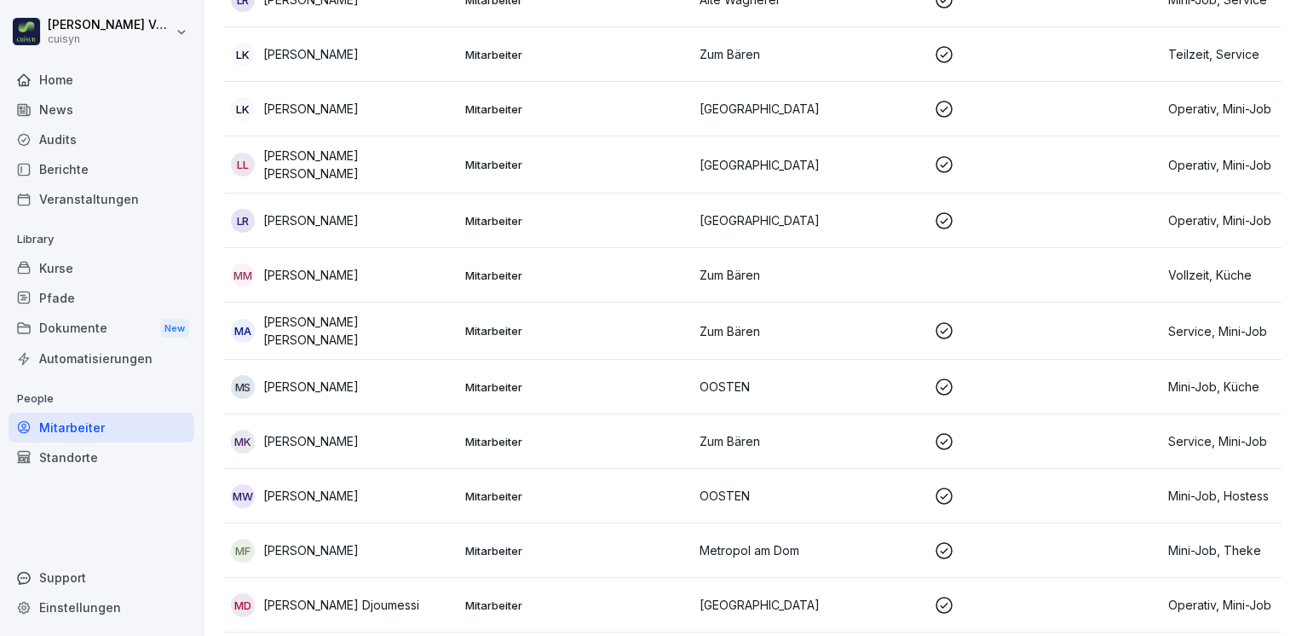
scroll to position [8233, 0]
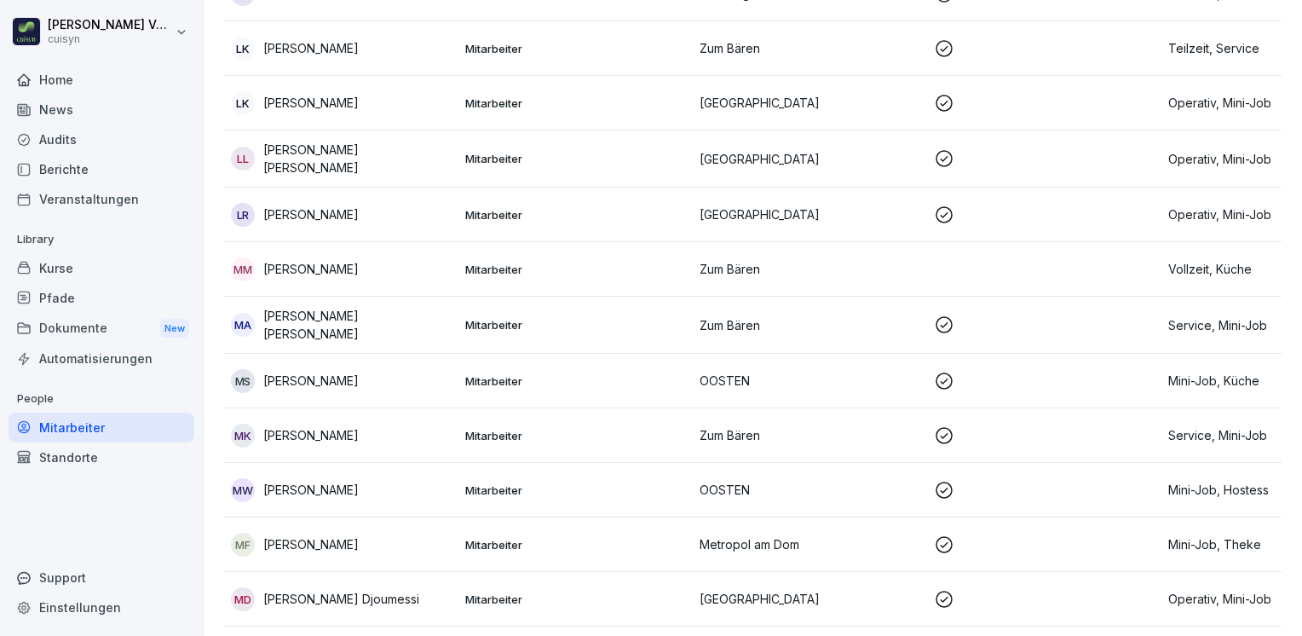
click at [326, 535] on p "Manuel Faulstich" at bounding box center [310, 544] width 95 height 18
click at [326, 510] on div at bounding box center [651, 318] width 1302 height 636
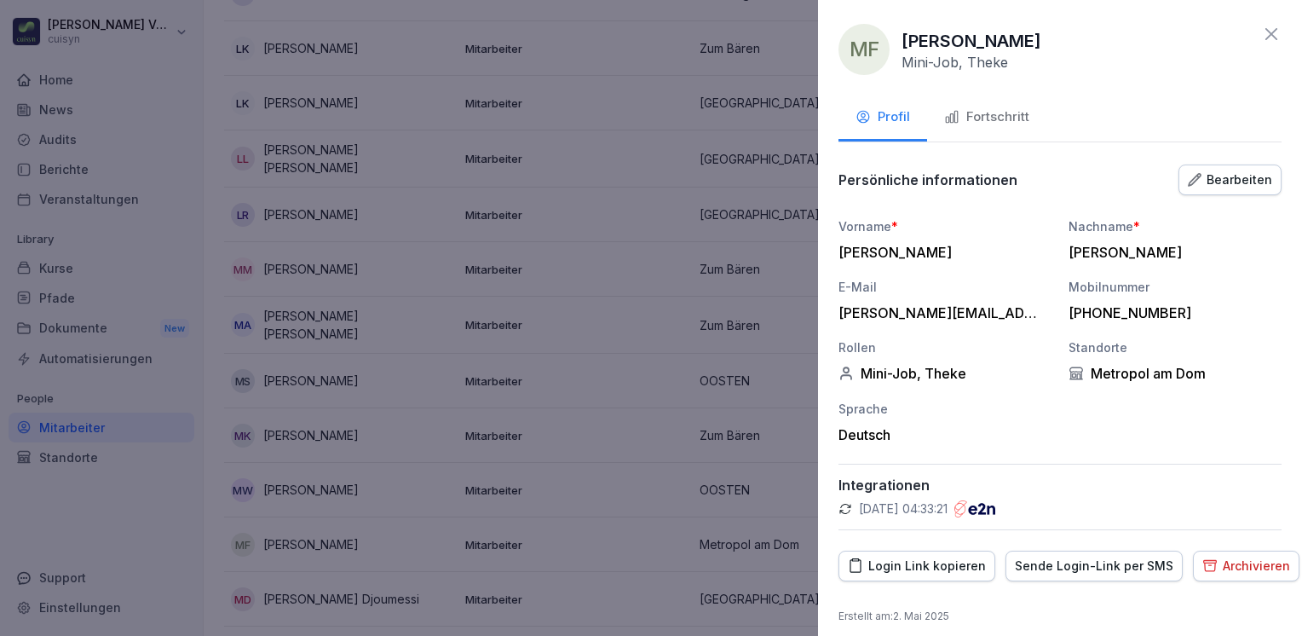
scroll to position [9, 0]
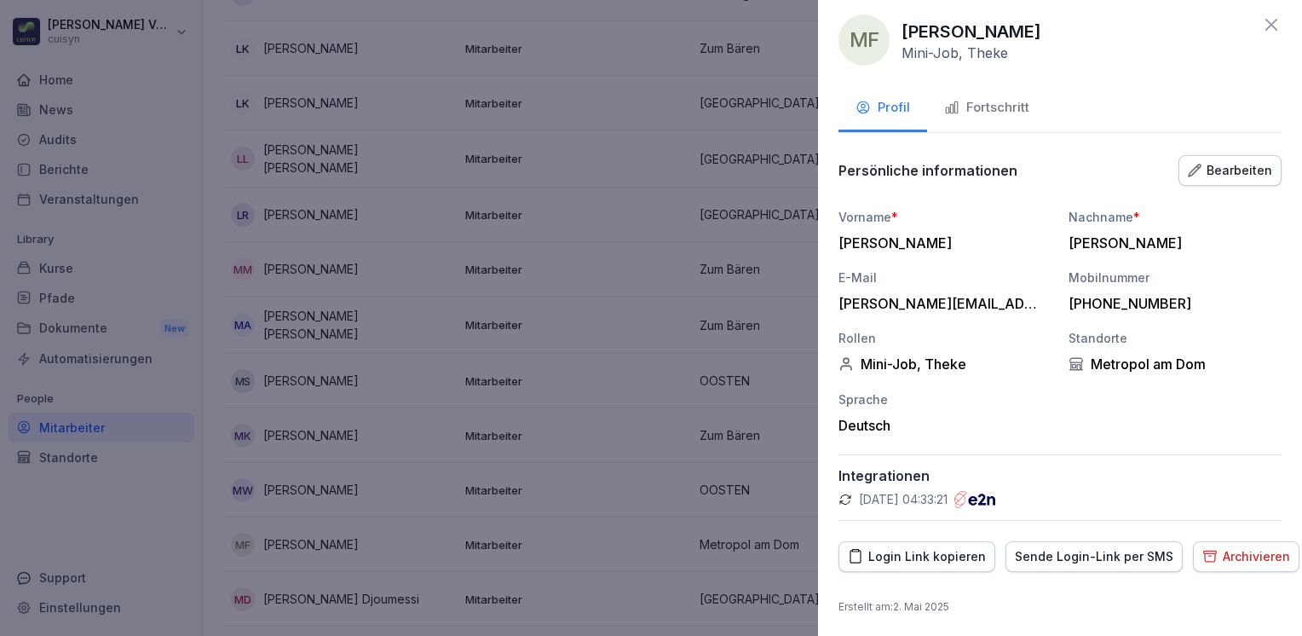
click at [1265, 29] on icon at bounding box center [1271, 25] width 12 height 12
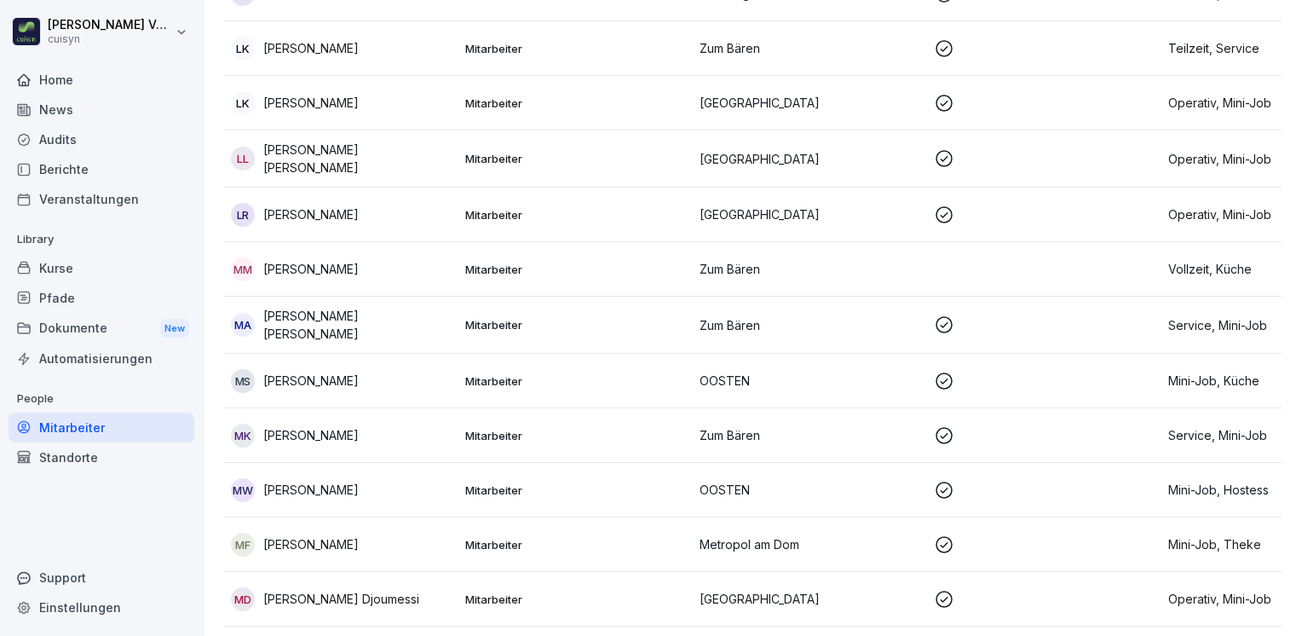
click at [389, 424] on div "MK Manana Kiknavelidze" at bounding box center [341, 436] width 221 height 24
click at [389, 407] on div at bounding box center [651, 318] width 1302 height 636
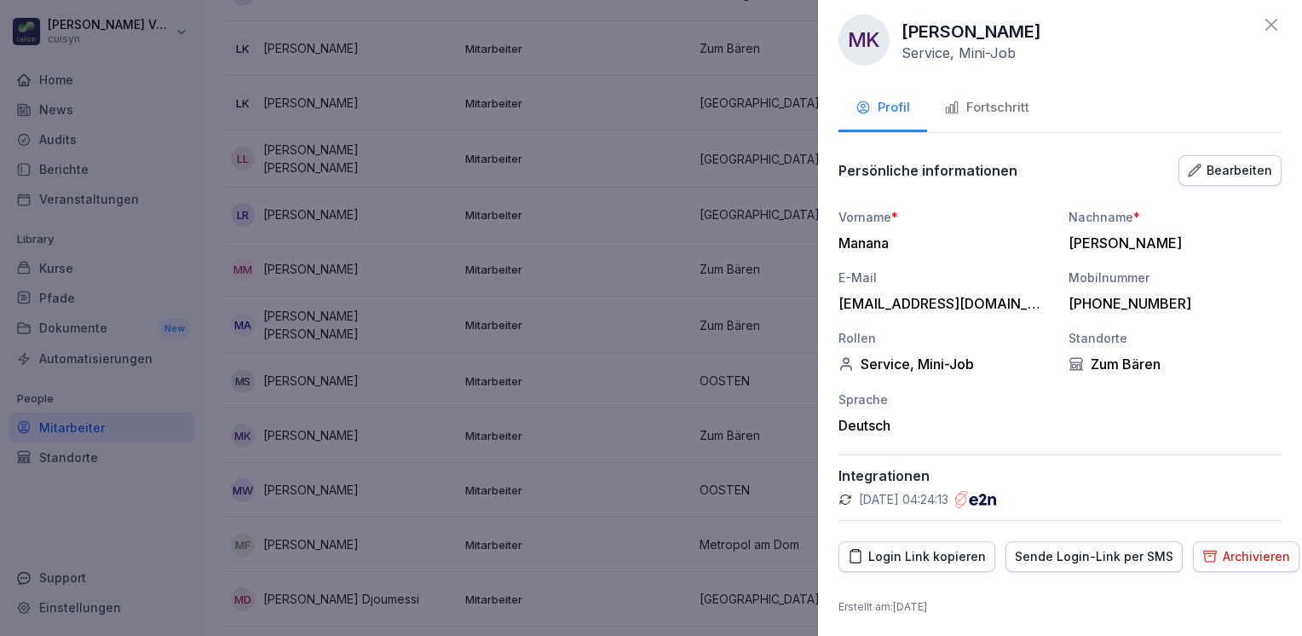
scroll to position [0, 0]
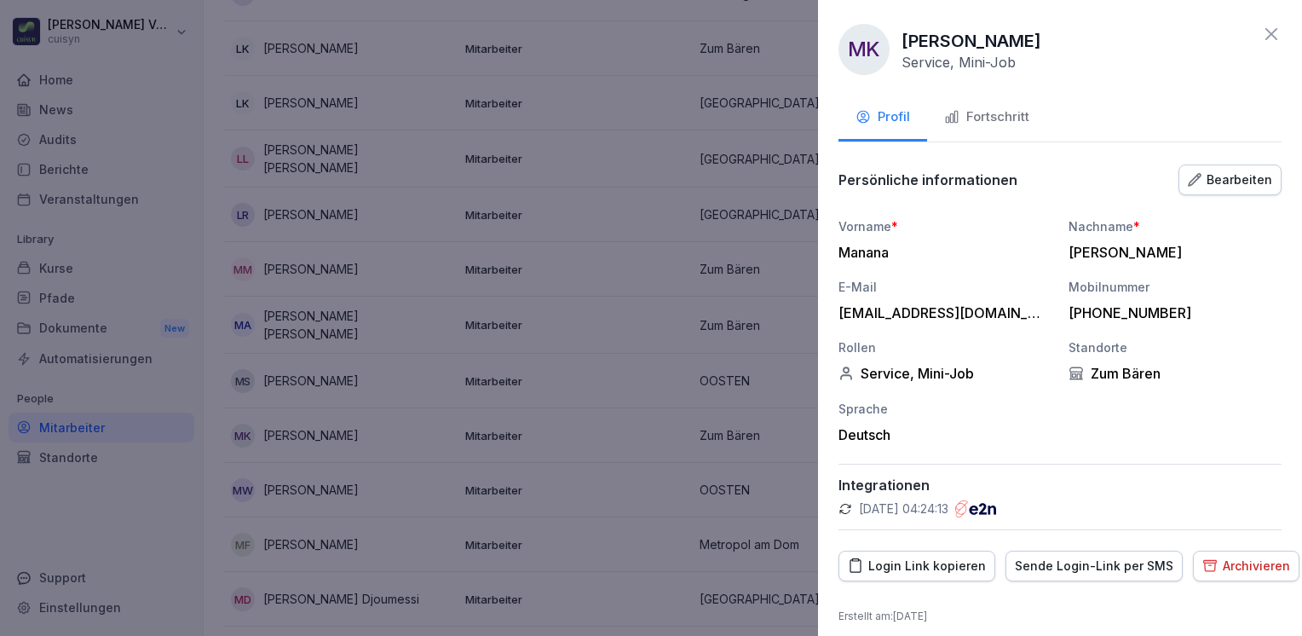
click at [996, 103] on button "Fortschritt" at bounding box center [986, 118] width 119 height 46
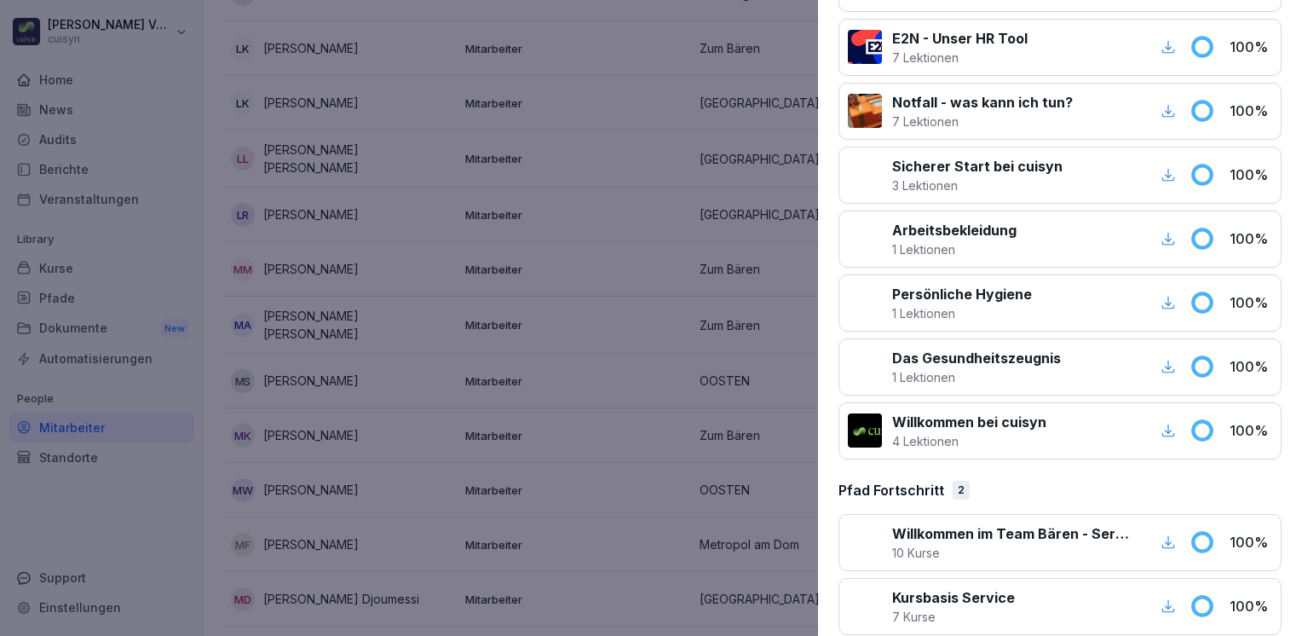
scroll to position [671, 0]
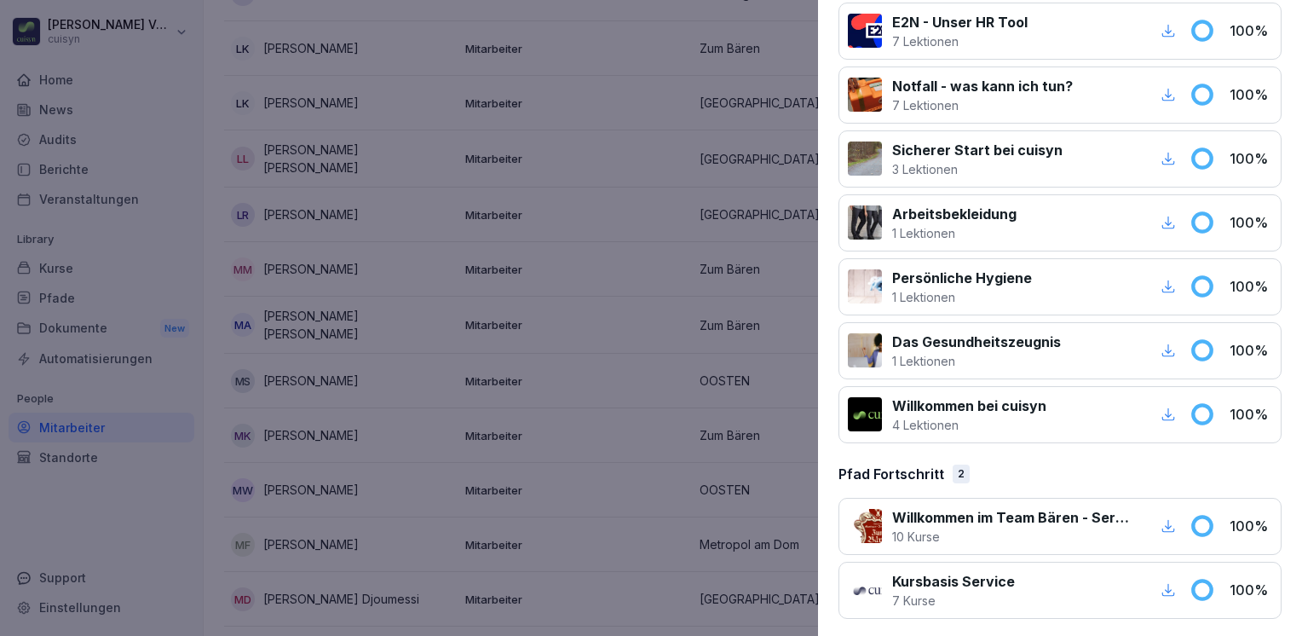
click at [55, 261] on div at bounding box center [651, 318] width 1302 height 636
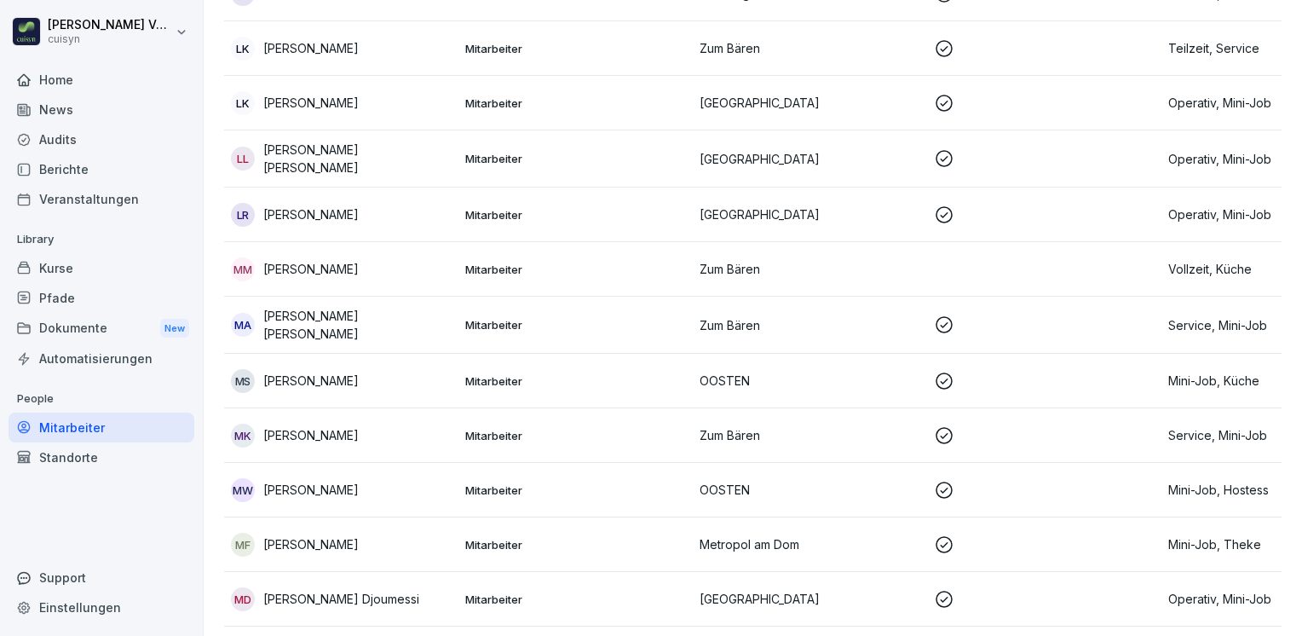
click at [43, 271] on div "Kurse" at bounding box center [102, 268] width 186 height 30
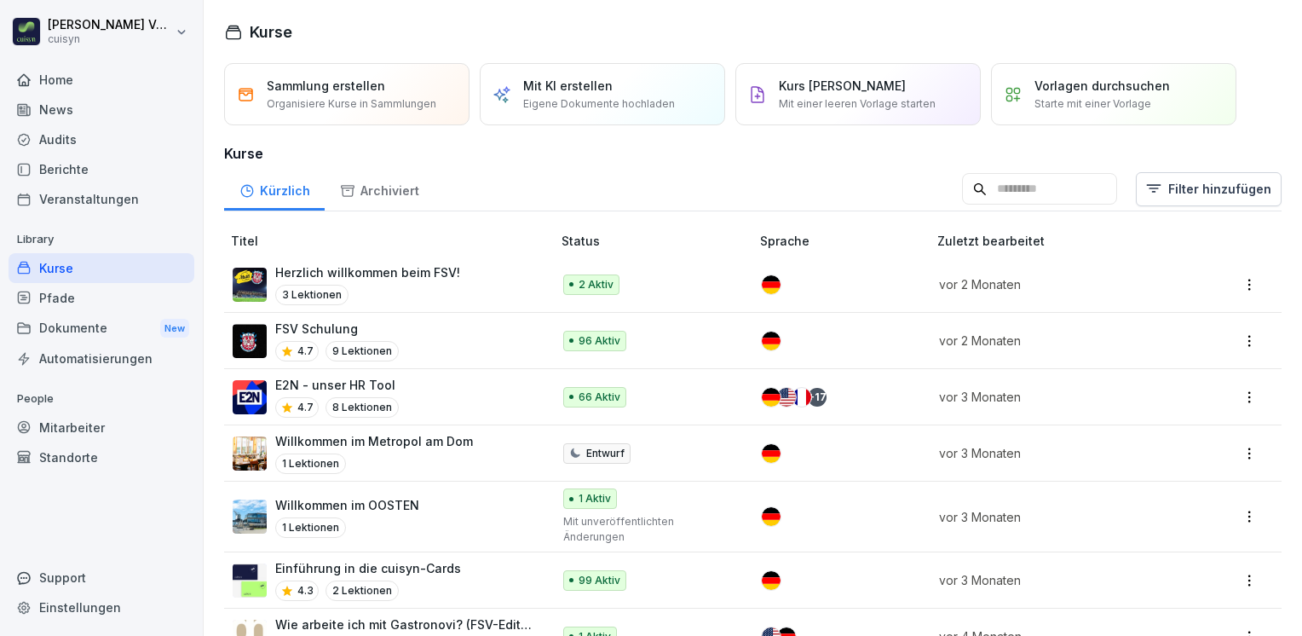
click at [43, 271] on div "Kurse" at bounding box center [102, 268] width 186 height 30
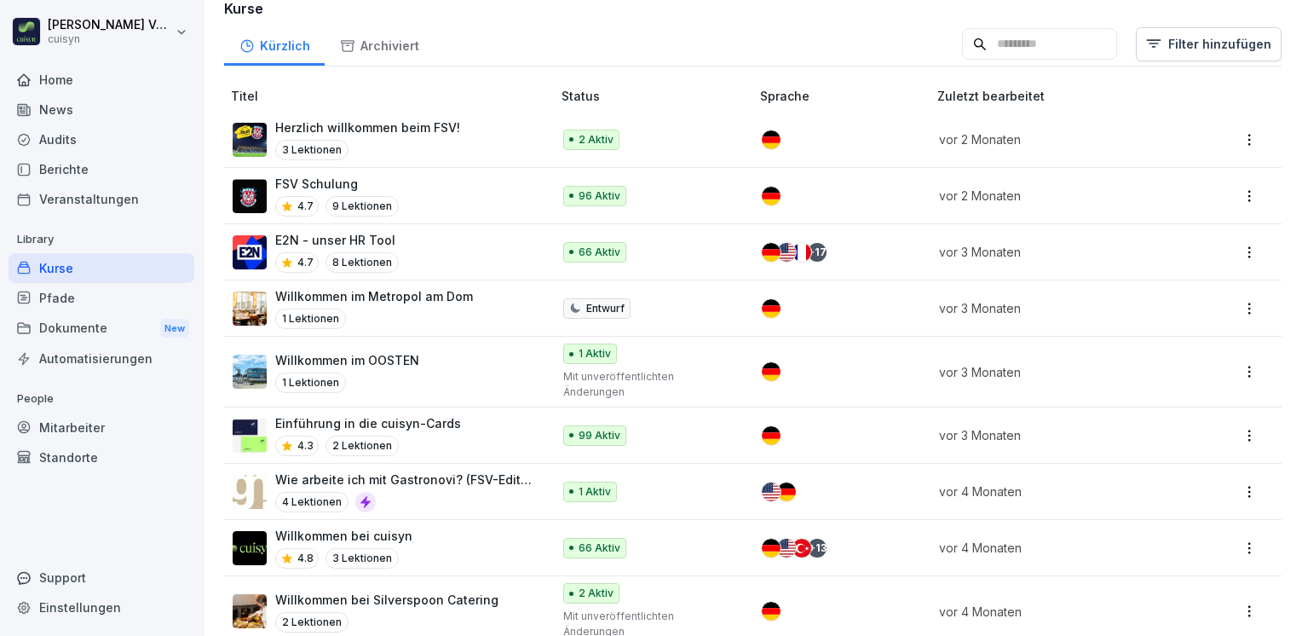
scroll to position [148, 0]
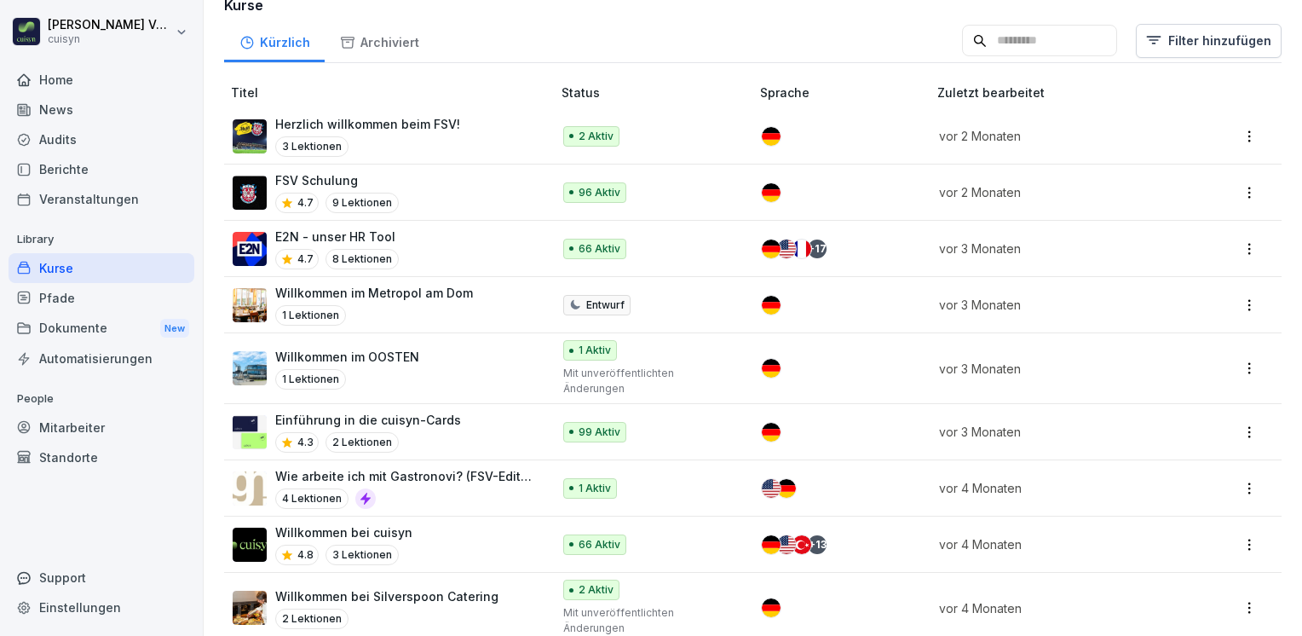
click at [307, 472] on p "Wie arbeite ich mit Gastronovi? (FSV-Edition)" at bounding box center [404, 476] width 259 height 18
drag, startPoint x: 307, startPoint y: 472, endPoint x: 271, endPoint y: 489, distance: 39.6
click at [271, 489] on div "Wie arbeite ich mit Gastronovi? (FSV-Edition) 4 Lektionen" at bounding box center [384, 488] width 302 height 42
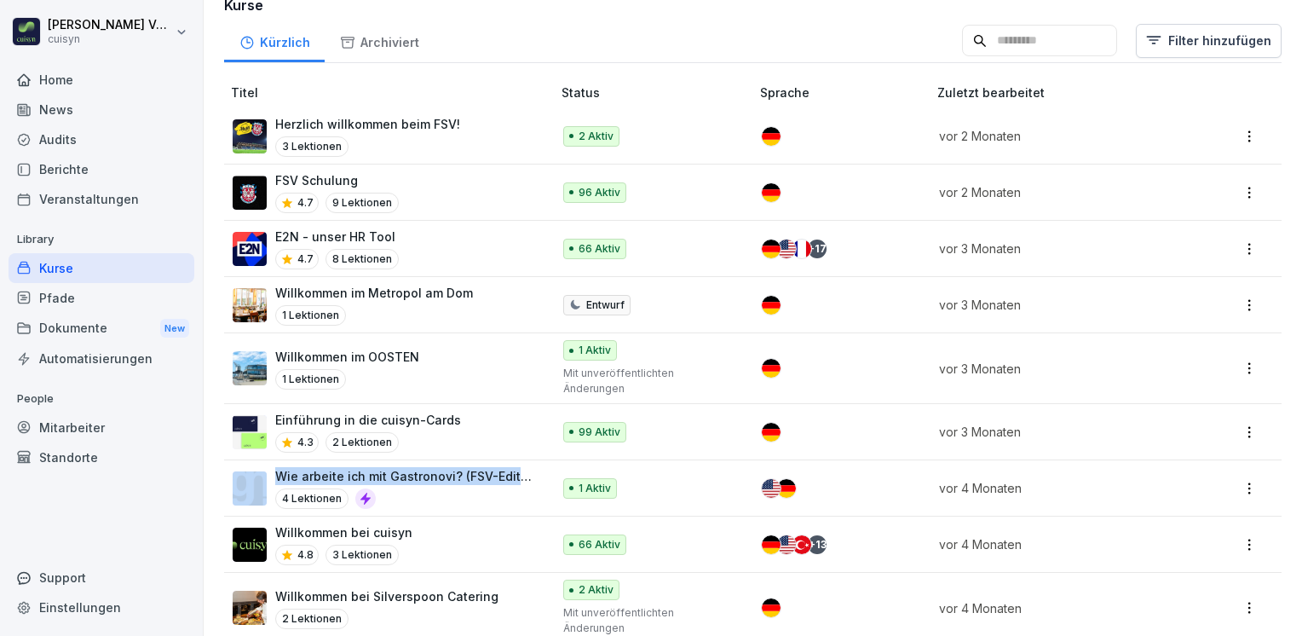
click at [256, 489] on img at bounding box center [250, 488] width 34 height 34
click at [305, 493] on p "4 Lektionen" at bounding box center [311, 498] width 73 height 20
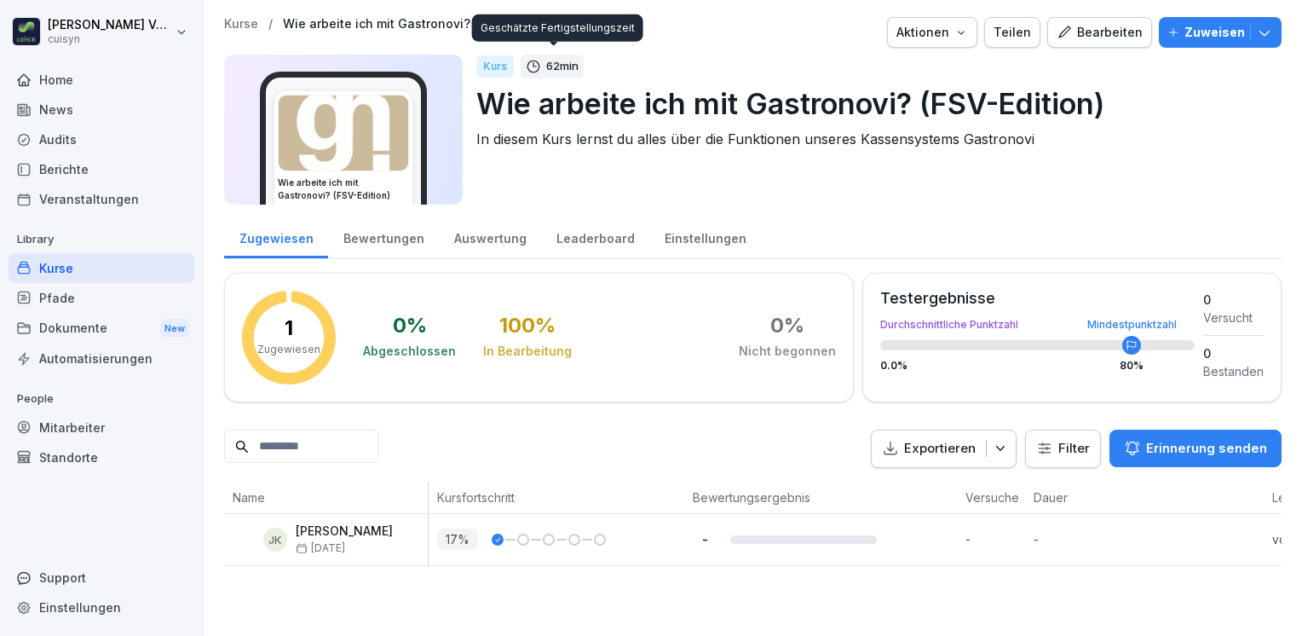
click at [546, 66] on p "62 min" at bounding box center [562, 66] width 32 height 17
click at [499, 68] on div "Kurs" at bounding box center [494, 66] width 37 height 22
click at [549, 67] on p "62 min" at bounding box center [562, 66] width 32 height 17
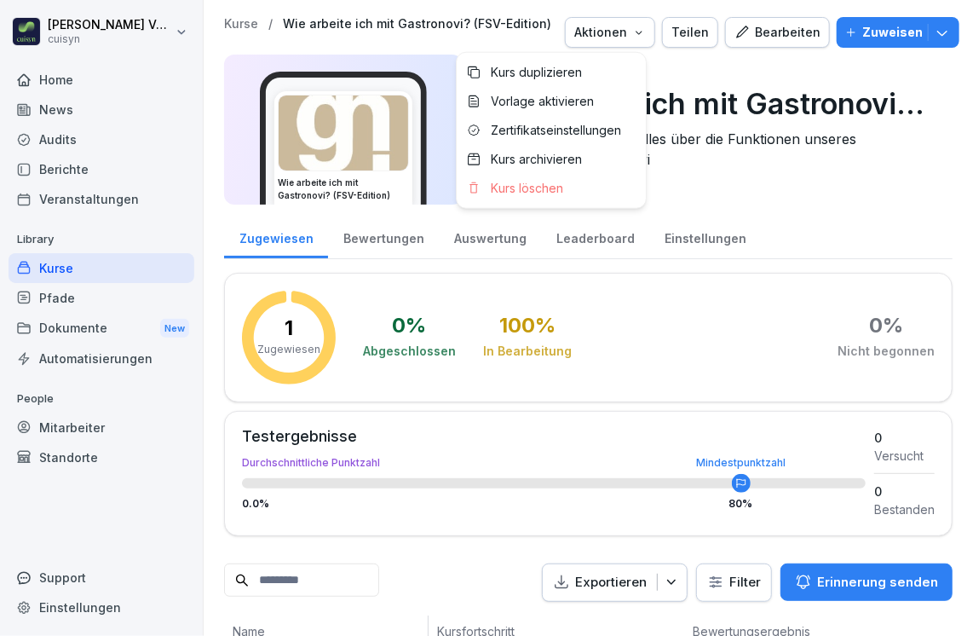
click at [632, 37] on icon "button" at bounding box center [639, 33] width 14 height 14
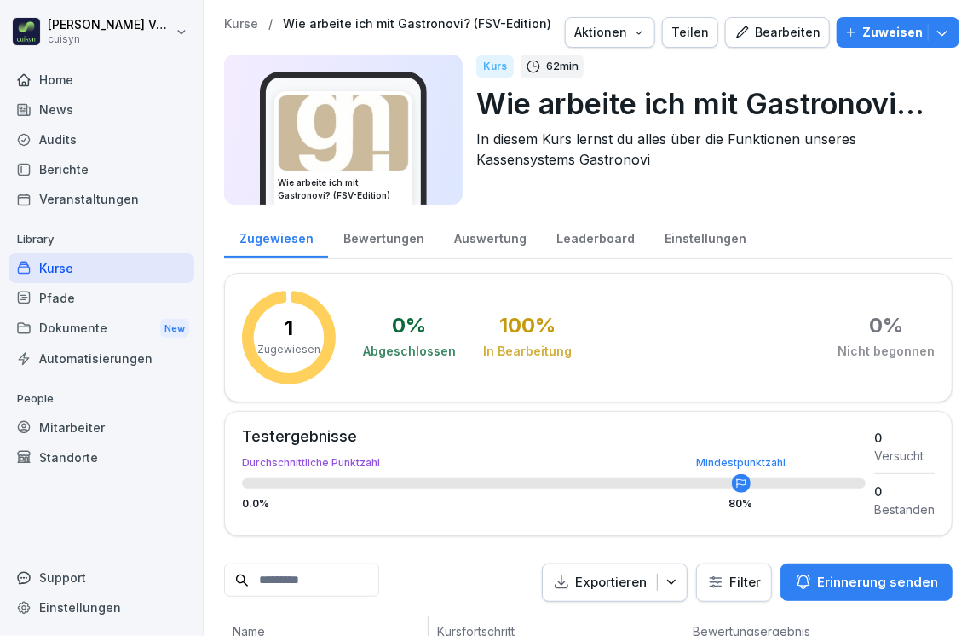
click at [717, 180] on html "[PERSON_NAME] cuisyn Home News Audits Berichte Veranstaltungen Library Kurse Pf…" at bounding box center [486, 318] width 973 height 636
click at [68, 461] on div "Standorte" at bounding box center [102, 457] width 186 height 30
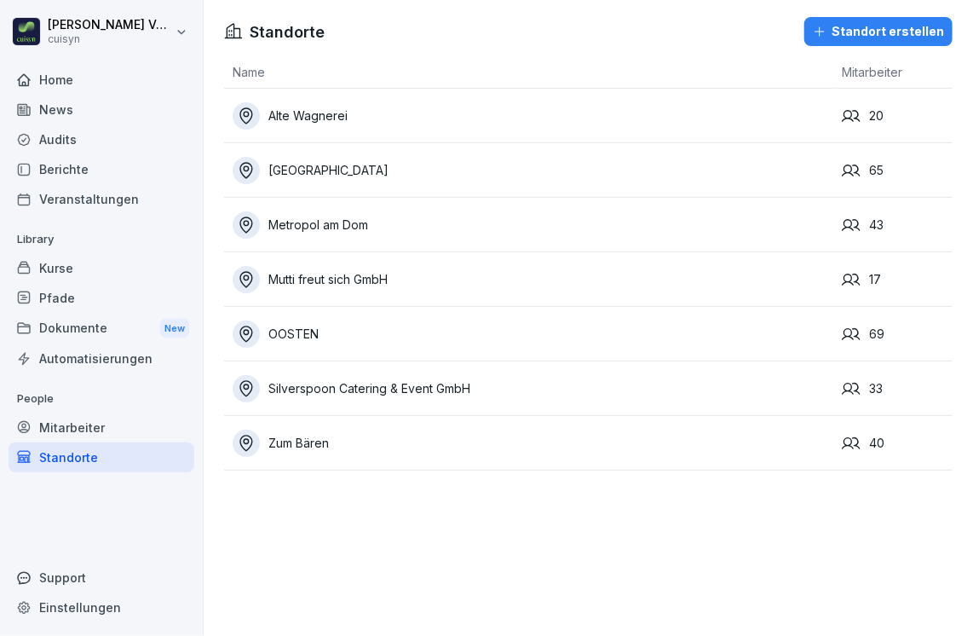
click at [59, 80] on div "Home" at bounding box center [102, 80] width 186 height 30
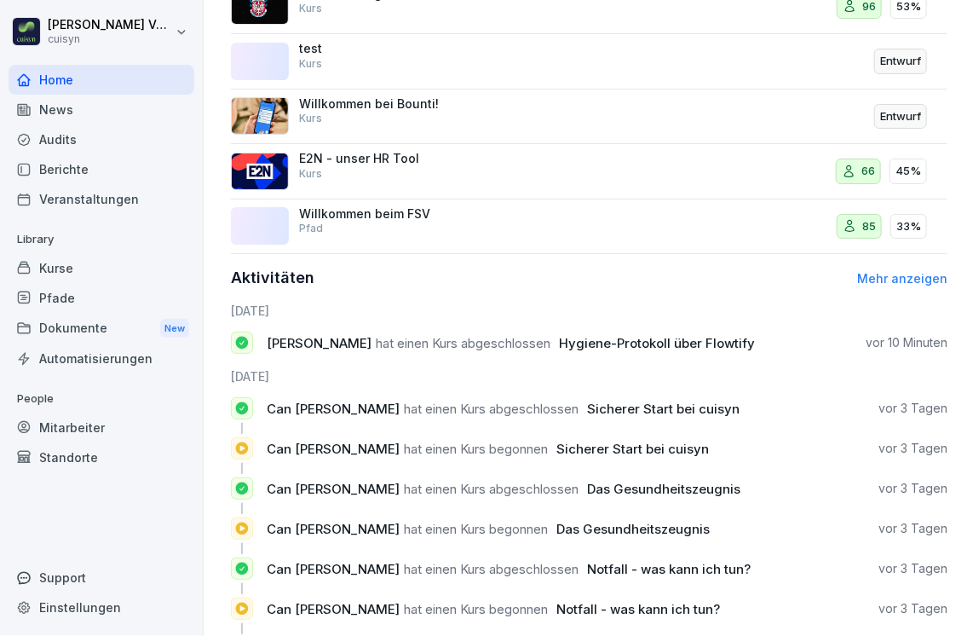
scroll to position [921, 0]
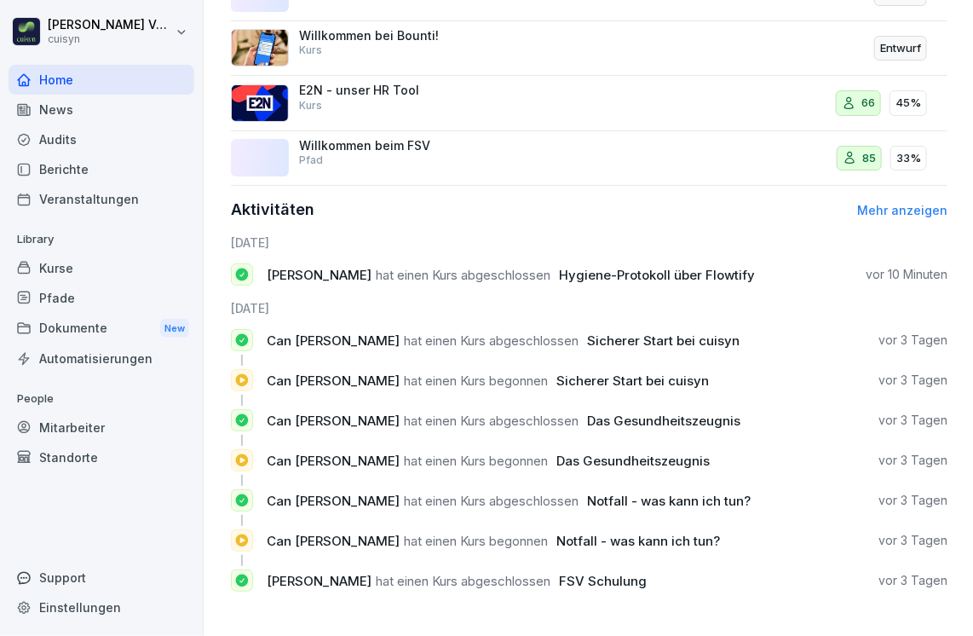
click at [256, 85] on img at bounding box center [260, 102] width 58 height 37
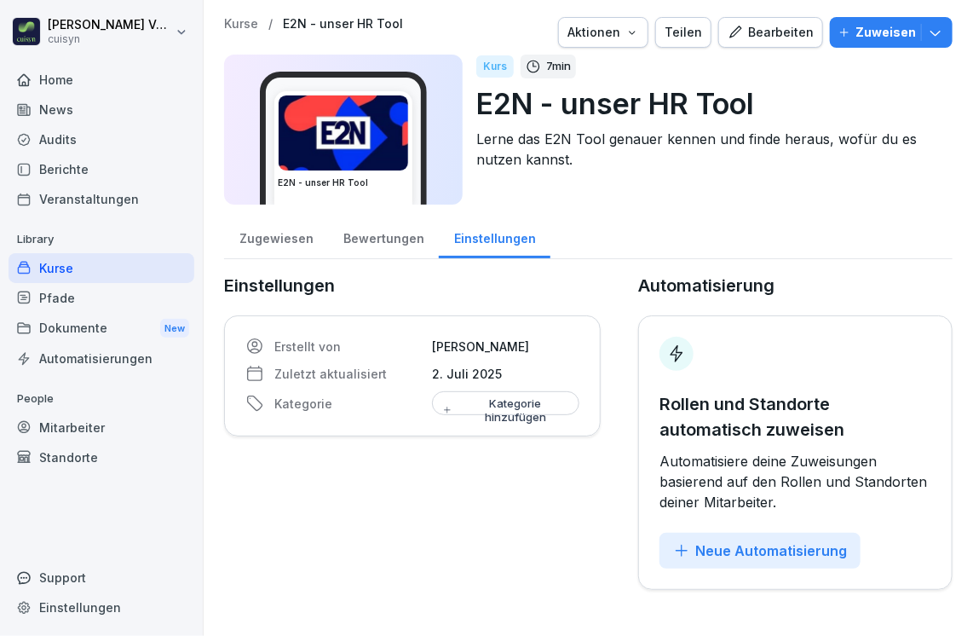
click at [310, 111] on img at bounding box center [344, 132] width 130 height 75
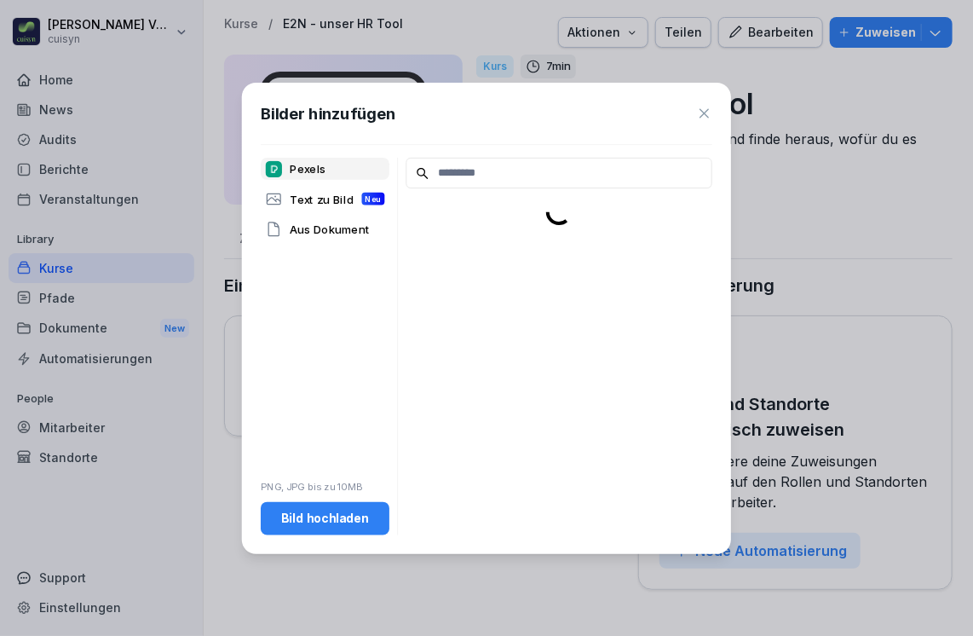
click at [310, 111] on div "Bilder hinzufügen Pexels Text zu Bild Neu Aus Dokument PNG, JPG bis zu 10MB Bil…" at bounding box center [486, 318] width 489 height 471
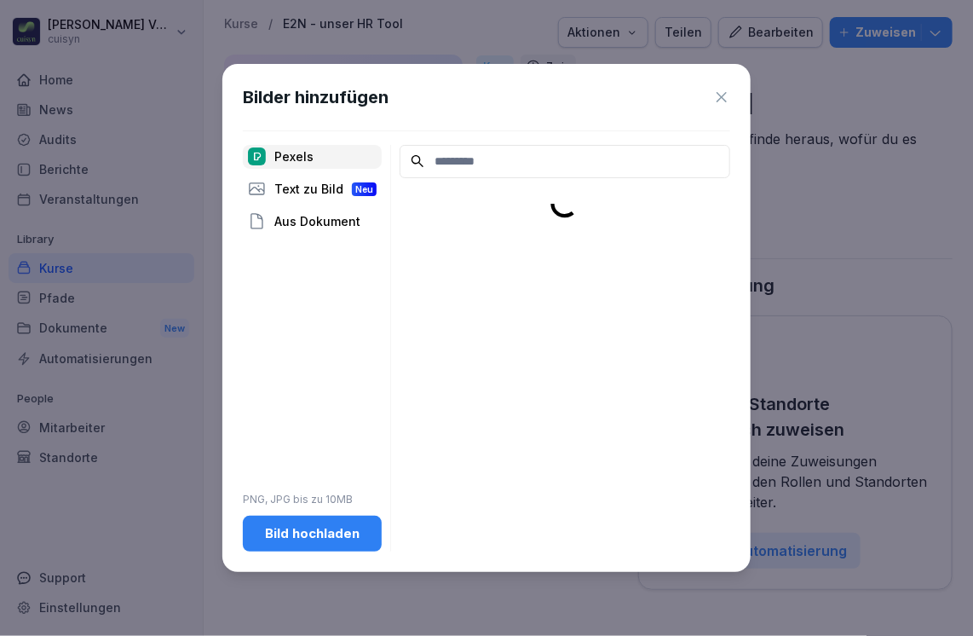
click at [721, 95] on icon at bounding box center [722, 97] width 10 height 10
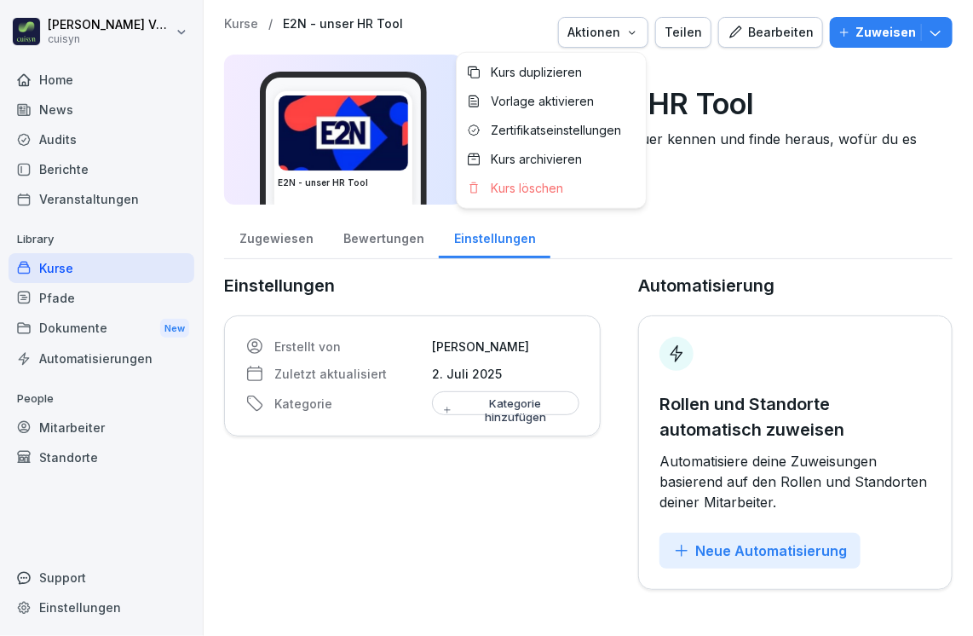
click at [632, 32] on icon "button" at bounding box center [632, 33] width 14 height 14
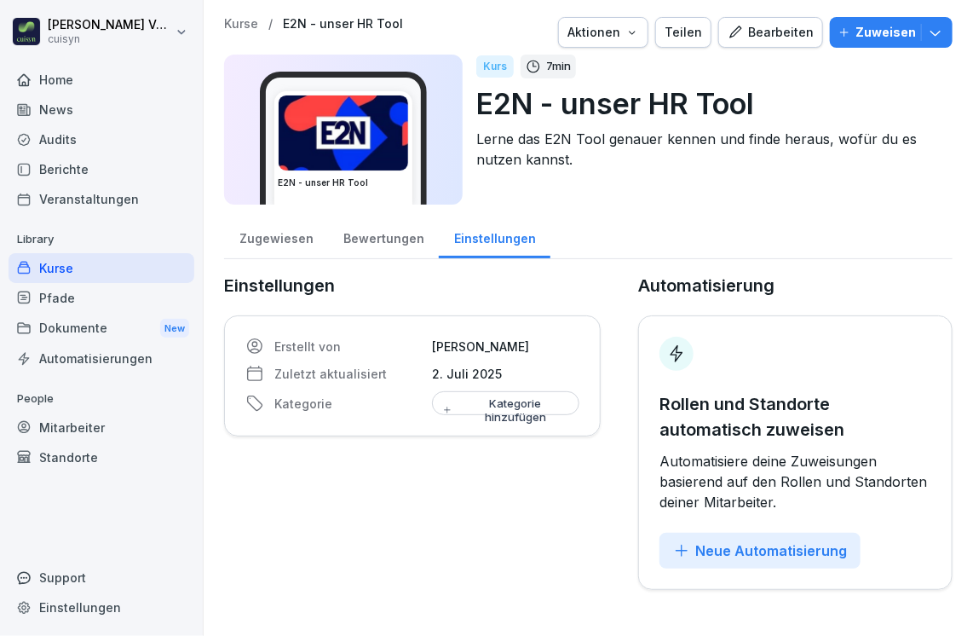
click at [699, 193] on html "[PERSON_NAME] cuisyn Home News Audits Berichte Veranstaltungen Library Kurse Pf…" at bounding box center [486, 318] width 973 height 636
